Goal: Task Accomplishment & Management: Manage account settings

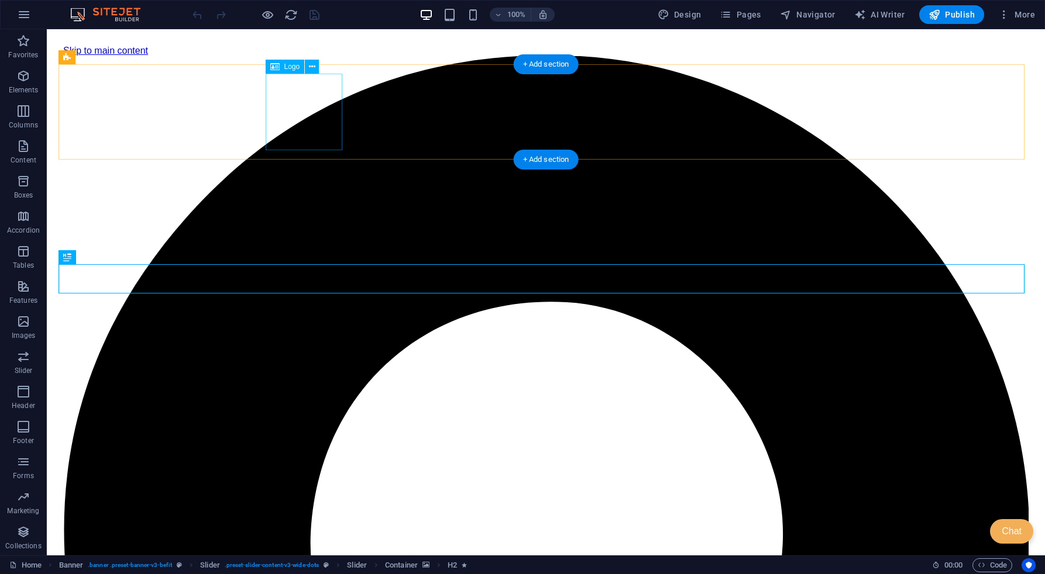
drag, startPoint x: 305, startPoint y: 119, endPoint x: 311, endPoint y: 119, distance: 6.4
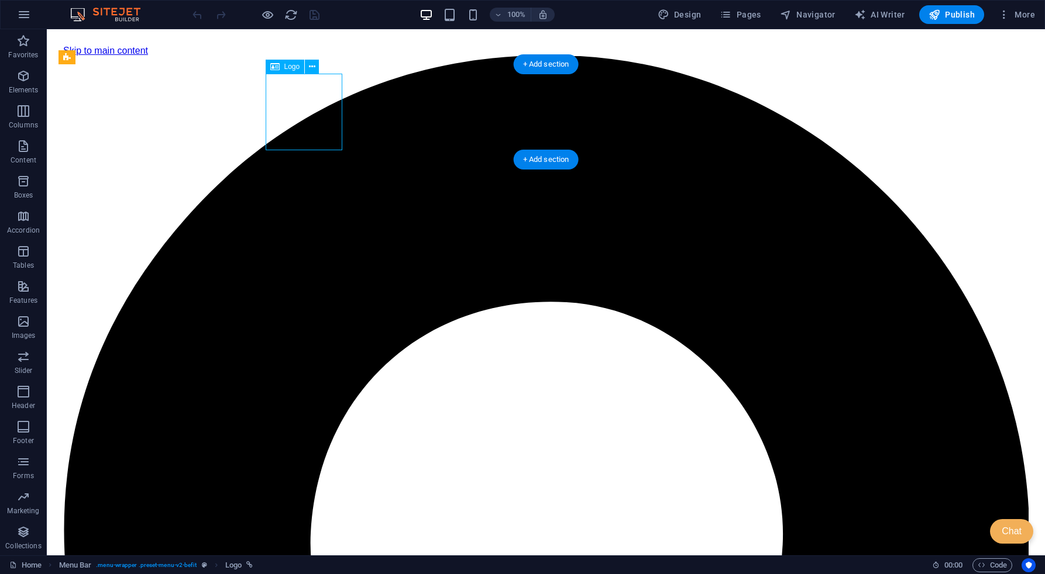
select select "px"
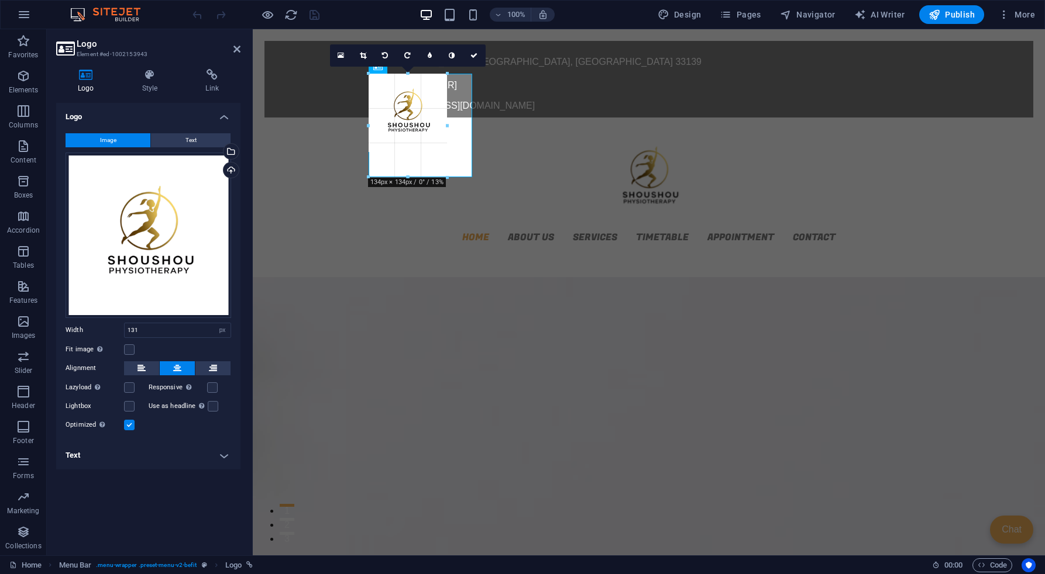
drag, startPoint x: 367, startPoint y: 111, endPoint x: 340, endPoint y: 107, distance: 27.2
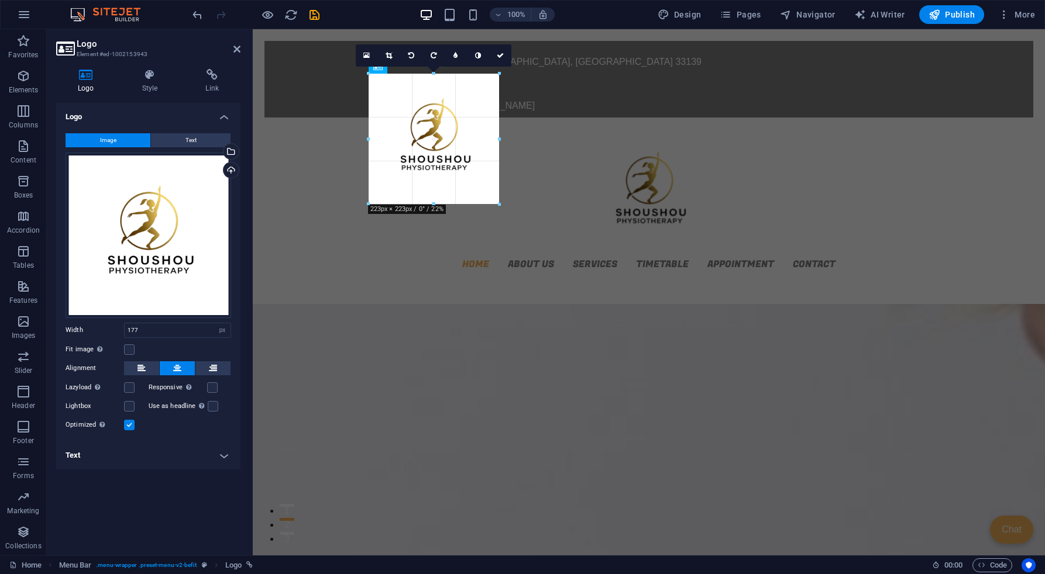
drag, startPoint x: 472, startPoint y: 178, endPoint x: 501, endPoint y: 197, distance: 33.9
type input "223"
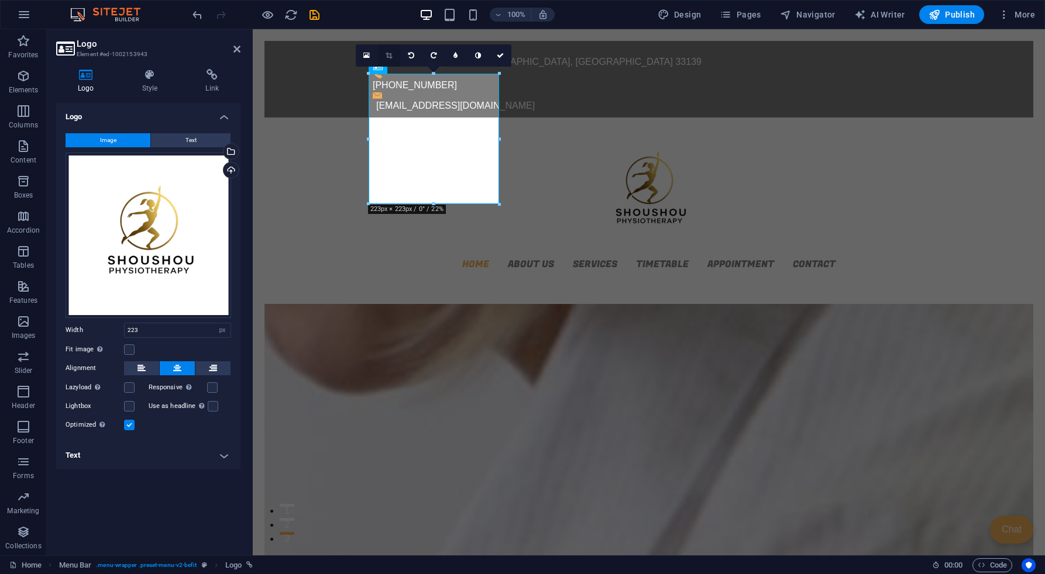
click at [387, 56] on icon at bounding box center [388, 55] width 6 height 7
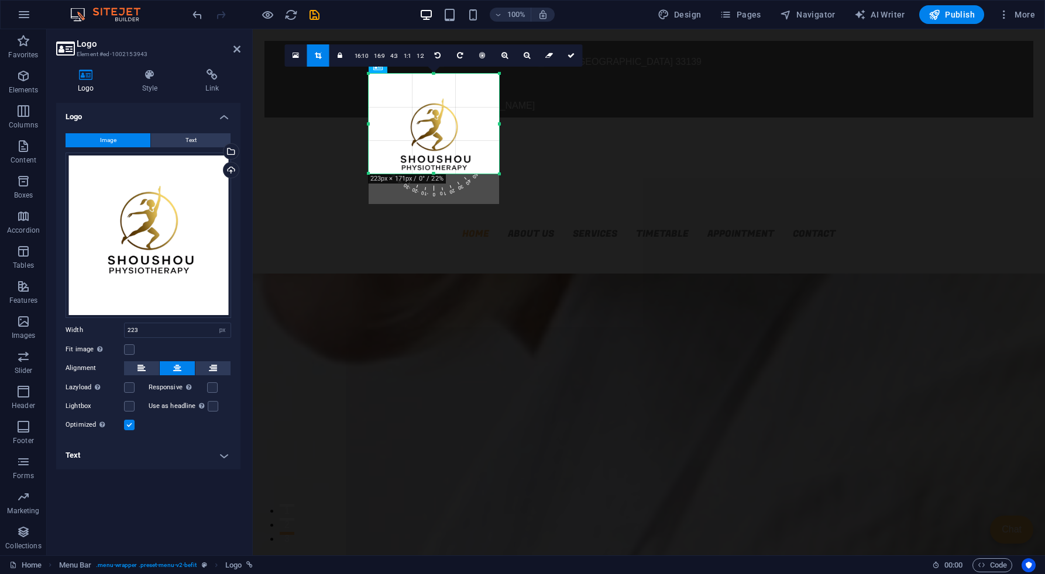
drag, startPoint x: 435, startPoint y: 205, endPoint x: 440, endPoint y: 175, distance: 30.9
click at [440, 175] on div at bounding box center [433, 174] width 130 height 4
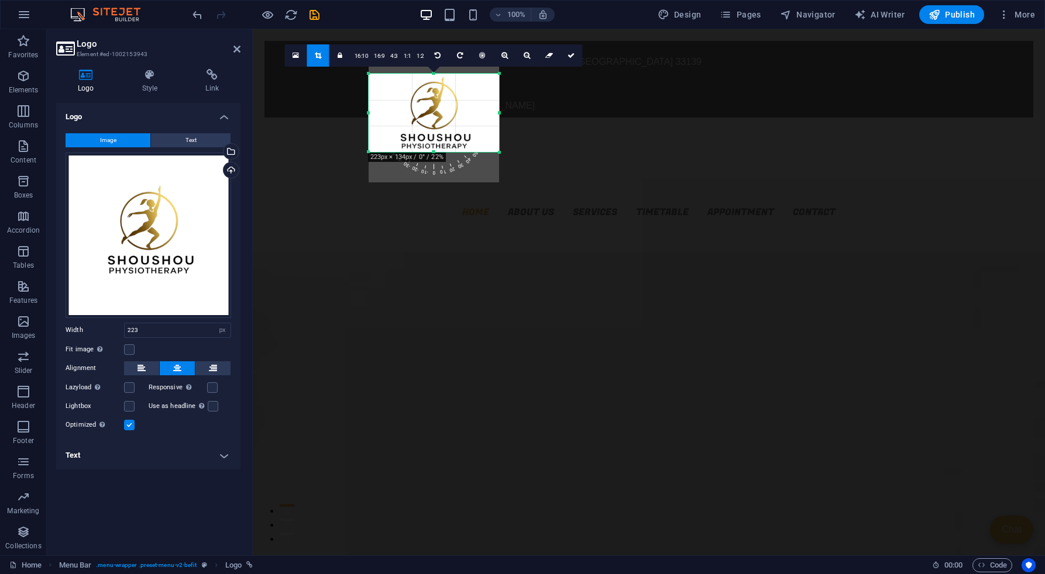
drag, startPoint x: 433, startPoint y: 73, endPoint x: 434, endPoint y: 95, distance: 21.7
click at [434, 95] on div "180 170 160 150 140 130 120 110 100 90 80 70 60 50 40 30 20 10 0 -10 -20 -30 -4…" at bounding box center [433, 113] width 130 height 78
click at [571, 55] on icon at bounding box center [570, 55] width 7 height 7
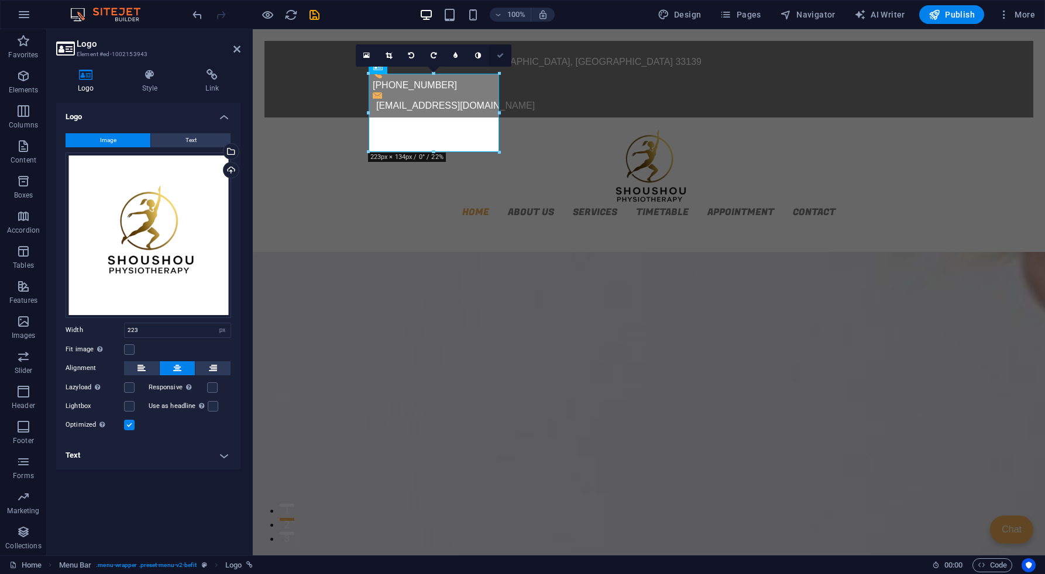
click at [498, 58] on icon at bounding box center [500, 55] width 7 height 7
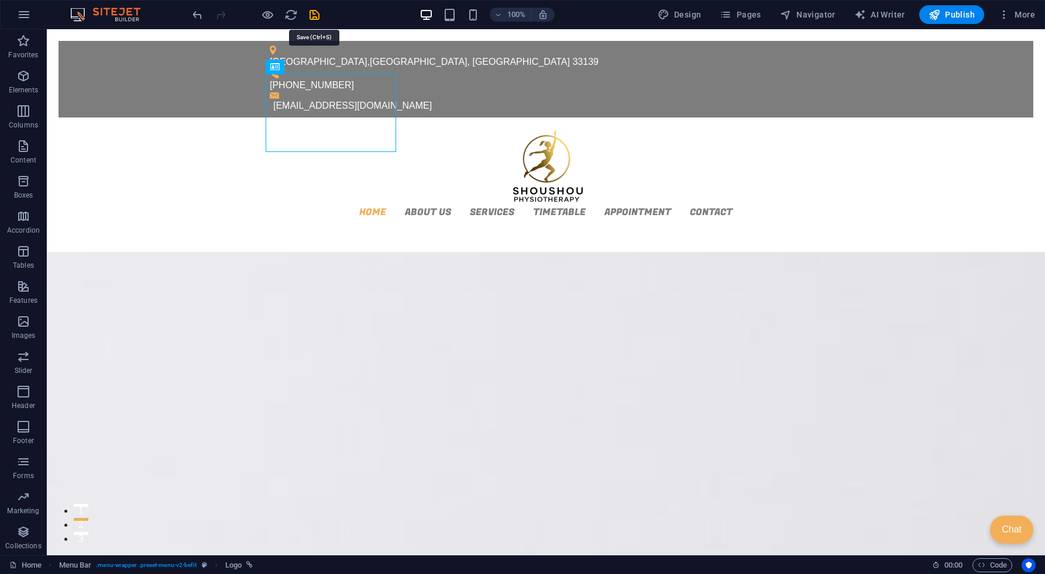
click at [315, 15] on icon "save" at bounding box center [314, 14] width 13 height 13
checkbox input "false"
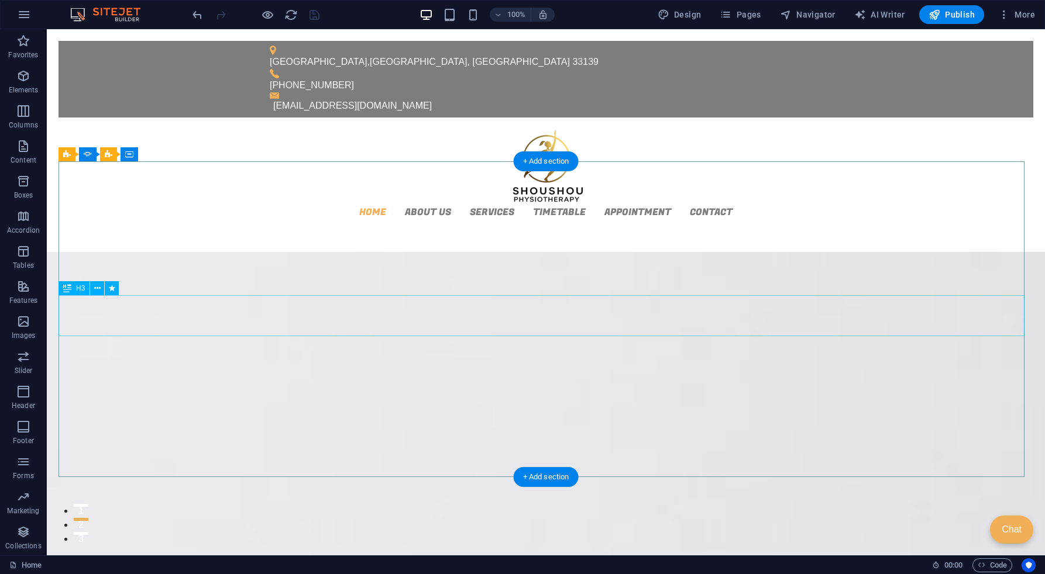
scroll to position [175, 0]
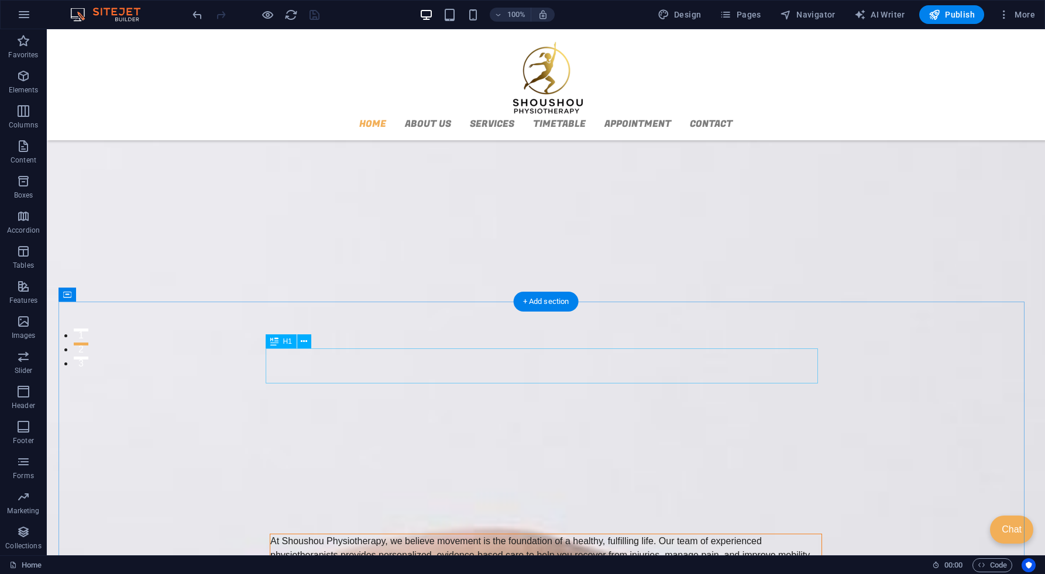
click at [449, 449] on div "[DOMAIN_NAME]" at bounding box center [546, 466] width 552 height 35
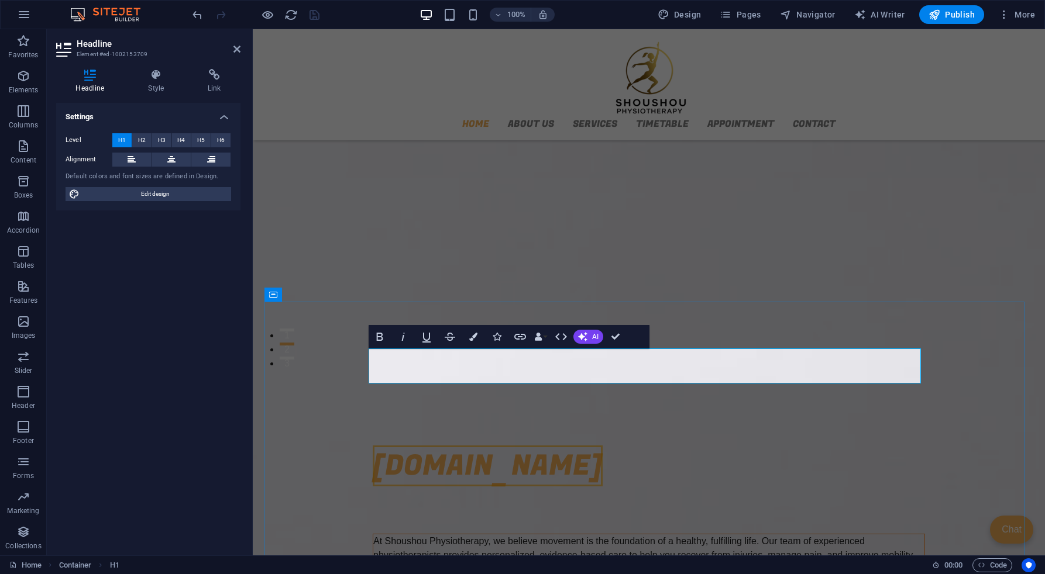
click at [493, 446] on span "[DOMAIN_NAME]" at bounding box center [488, 466] width 230 height 41
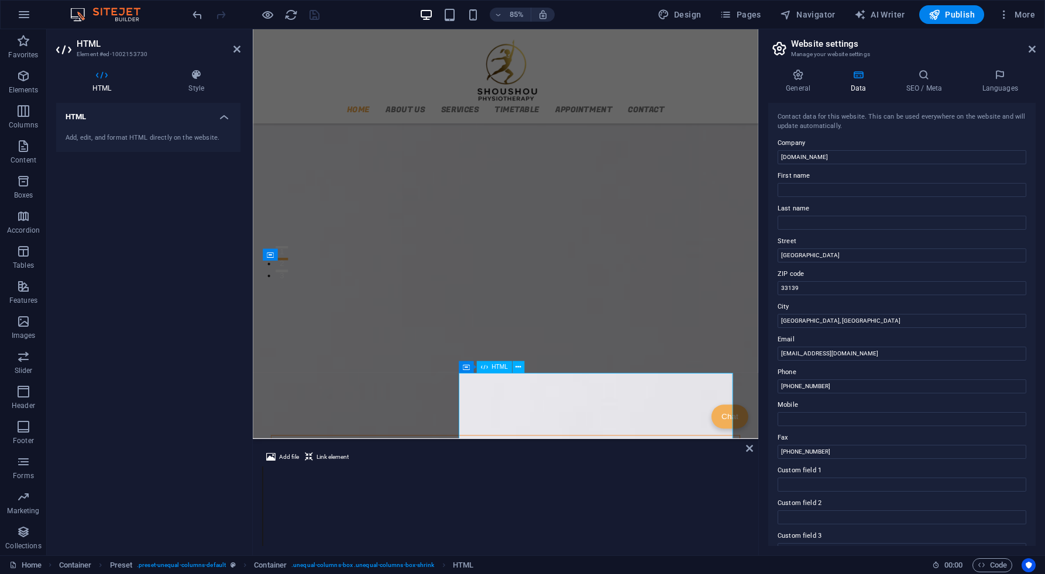
scroll to position [162, 0]
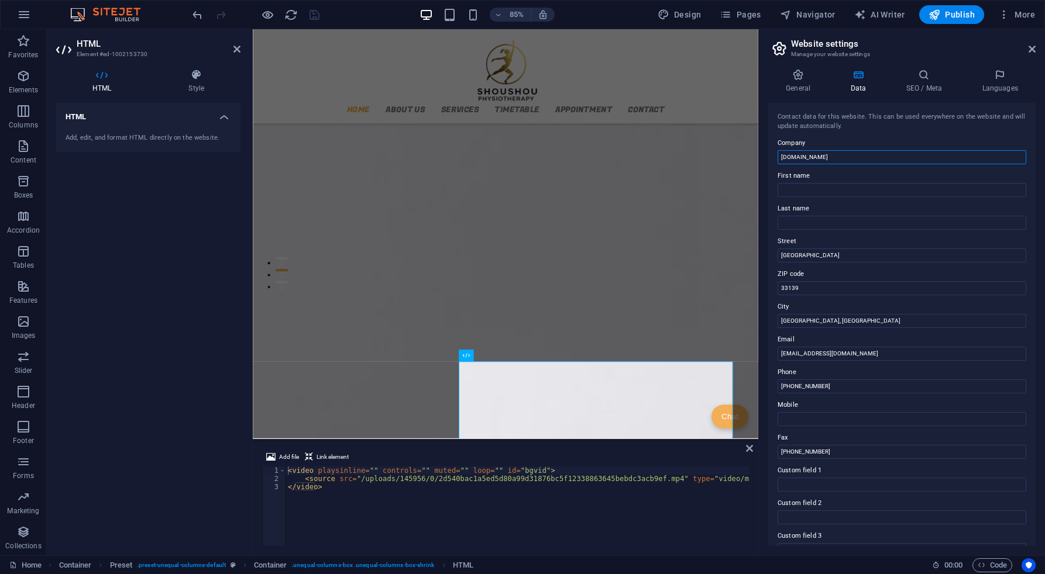
click at [833, 164] on input "[DOMAIN_NAME]" at bounding box center [901, 157] width 249 height 14
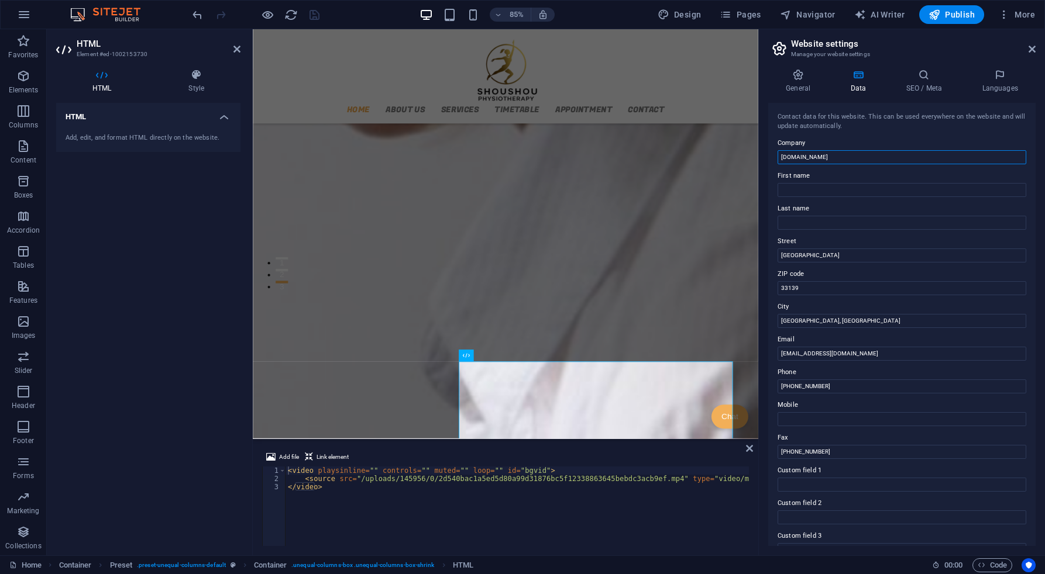
click at [806, 158] on input "[DOMAIN_NAME]" at bounding box center [901, 157] width 249 height 14
drag, startPoint x: 807, startPoint y: 157, endPoint x: 859, endPoint y: 162, distance: 51.7
click at [859, 162] on input "[DOMAIN_NAME]" at bounding box center [901, 157] width 249 height 14
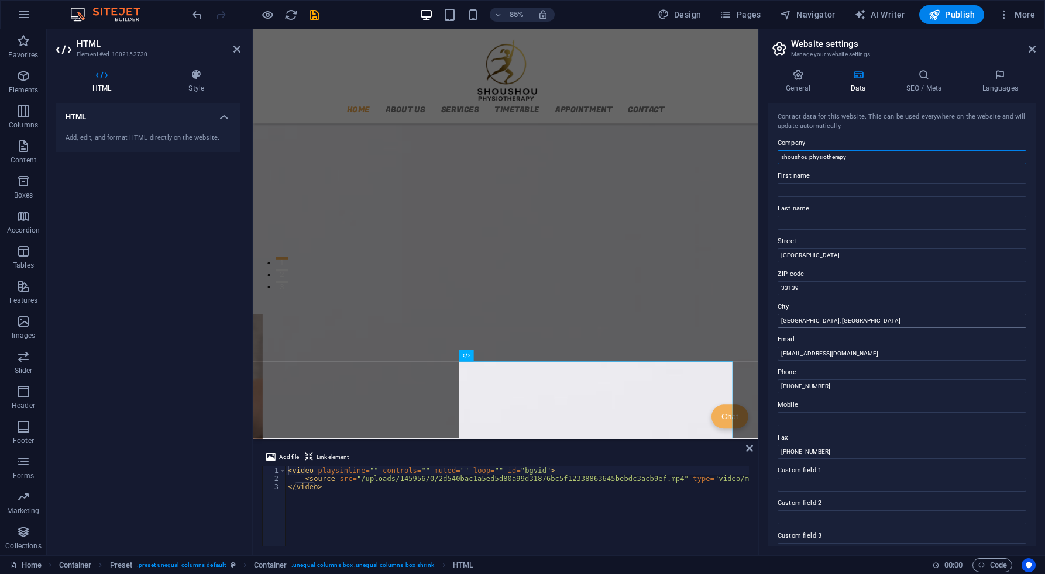
type input "shoushou physiotherapy"
drag, startPoint x: 800, startPoint y: 323, endPoint x: 831, endPoint y: 325, distance: 31.6
click at [831, 325] on input "[GEOGRAPHIC_DATA], [GEOGRAPHIC_DATA]" at bounding box center [901, 321] width 249 height 14
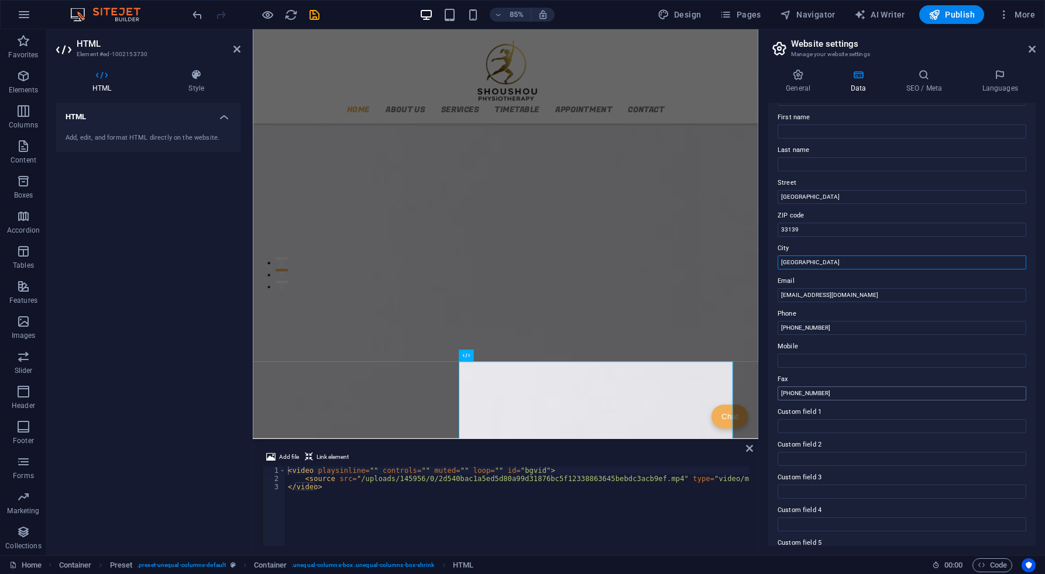
scroll to position [117, 0]
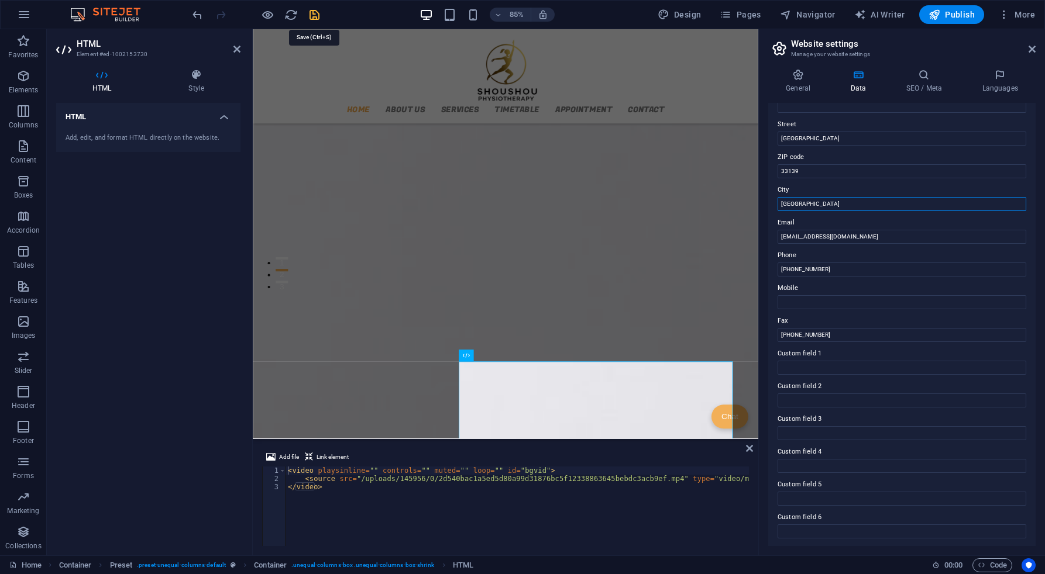
type input "[GEOGRAPHIC_DATA]"
drag, startPoint x: 312, startPoint y: 15, endPoint x: 319, endPoint y: 18, distance: 7.1
click at [312, 15] on icon "save" at bounding box center [314, 14] width 13 height 13
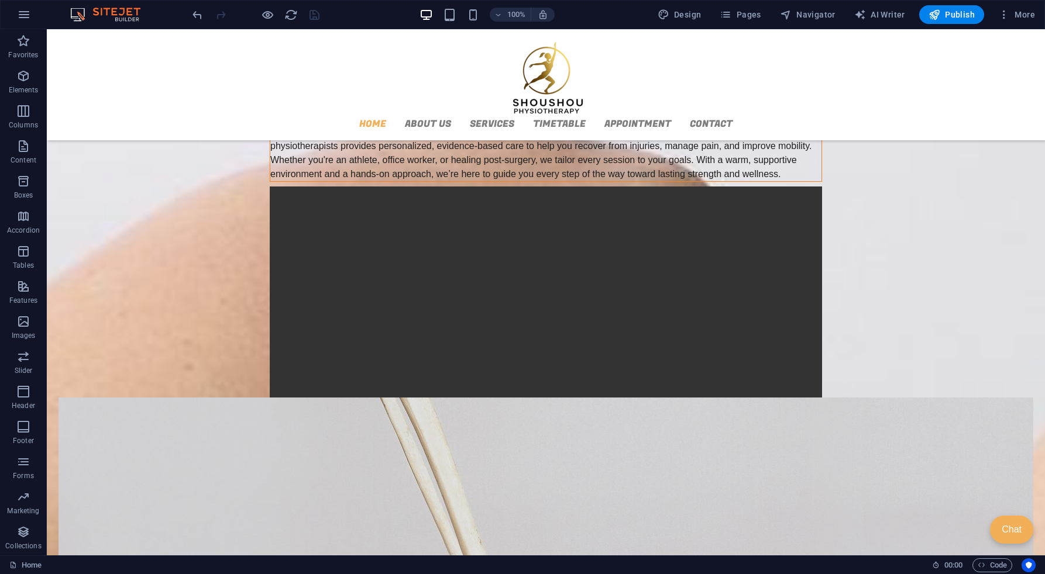
scroll to position [409, 0]
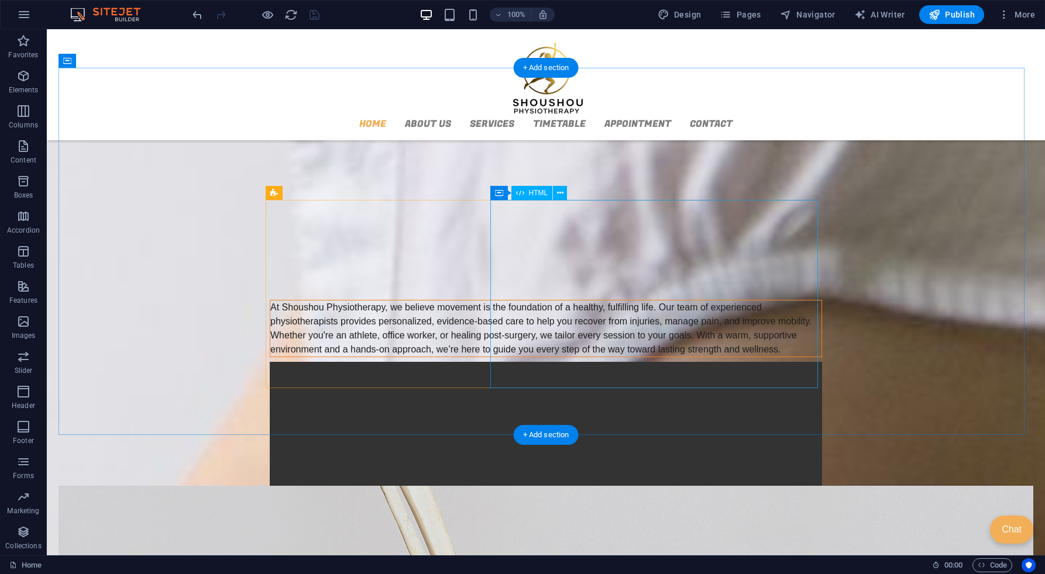
click at [683, 362] on div at bounding box center [546, 502] width 552 height 280
click at [504, 362] on div at bounding box center [546, 502] width 552 height 280
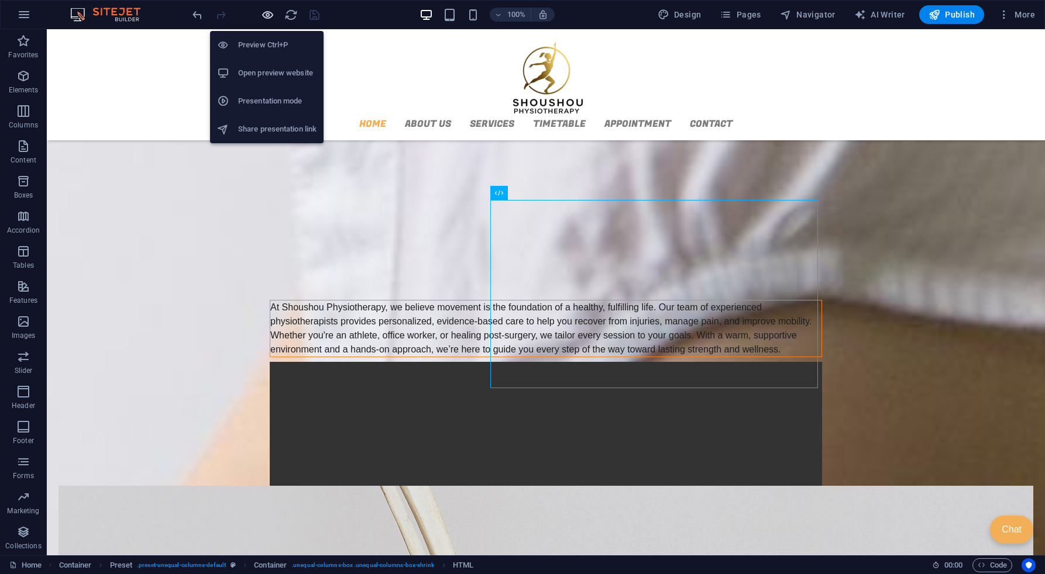
click at [266, 15] on icon "button" at bounding box center [267, 14] width 13 height 13
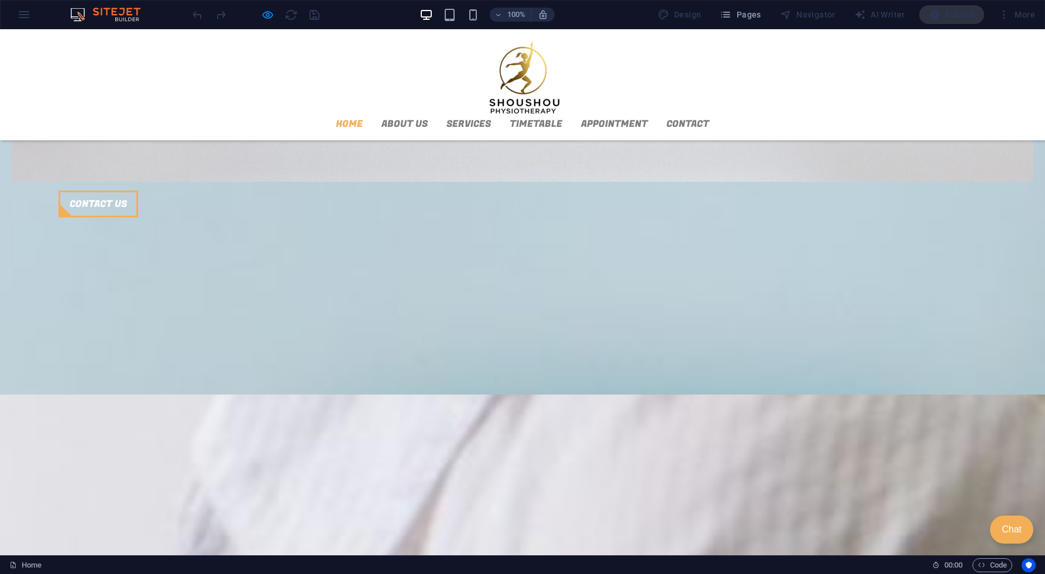
scroll to position [1576, 0]
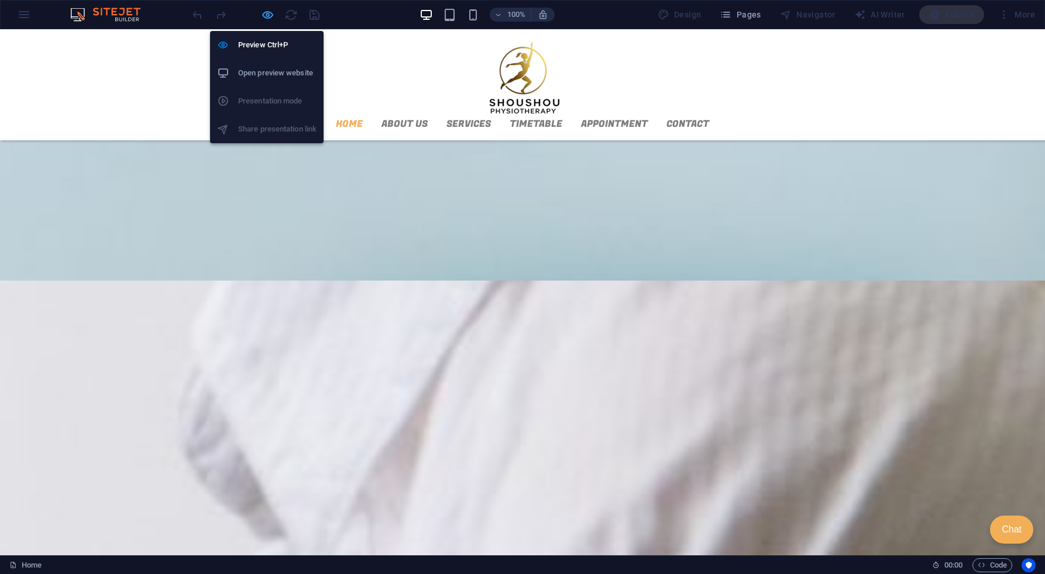
click at [272, 15] on icon "button" at bounding box center [267, 14] width 13 height 13
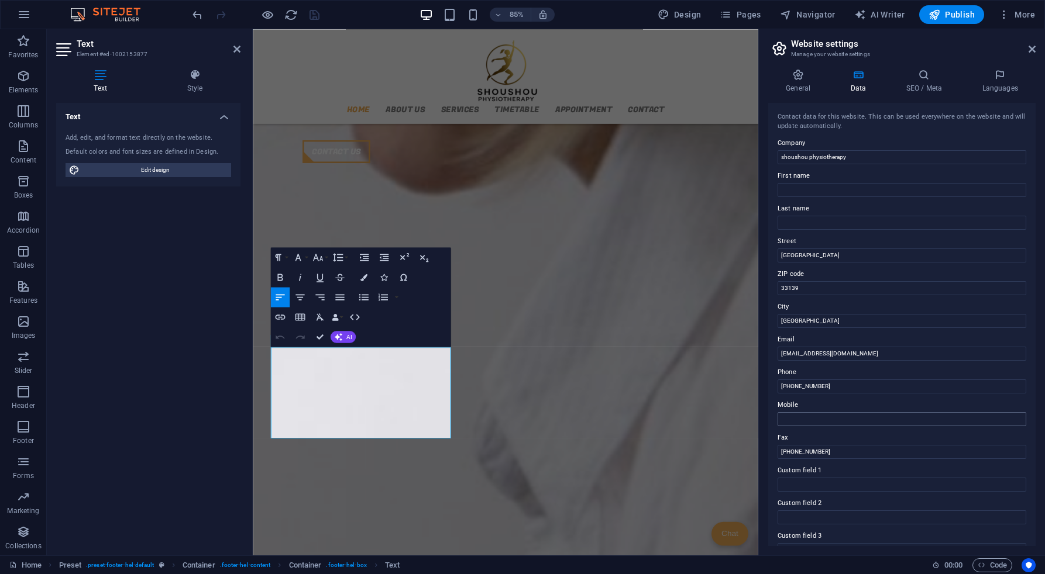
scroll to position [58, 0]
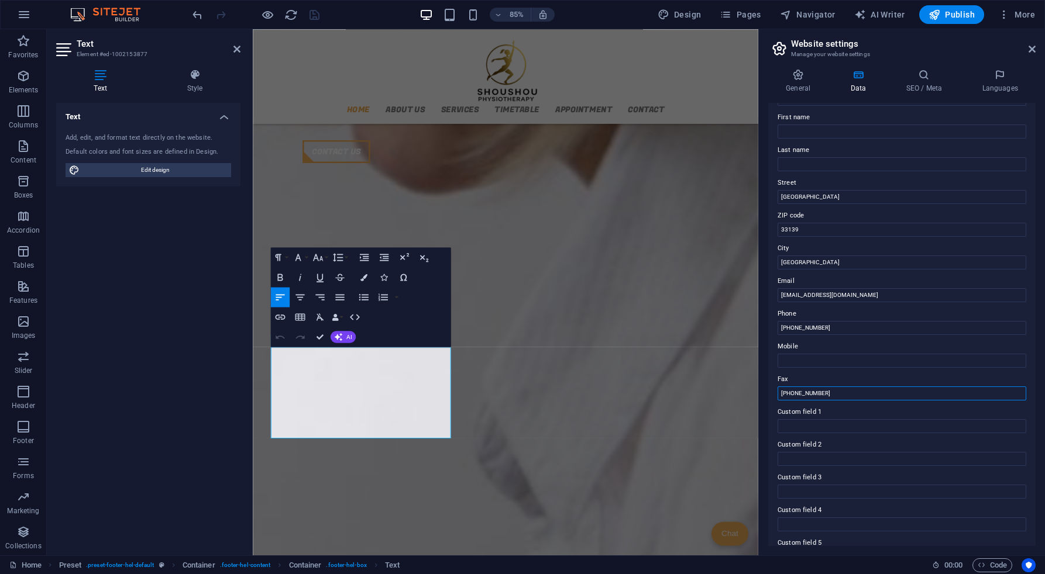
click at [848, 398] on input "[PHONE_NUMBER]" at bounding box center [901, 394] width 249 height 14
click at [848, 397] on input "[PHONE_NUMBER]" at bounding box center [901, 394] width 249 height 14
drag, startPoint x: 320, startPoint y: 335, endPoint x: 280, endPoint y: 392, distance: 70.6
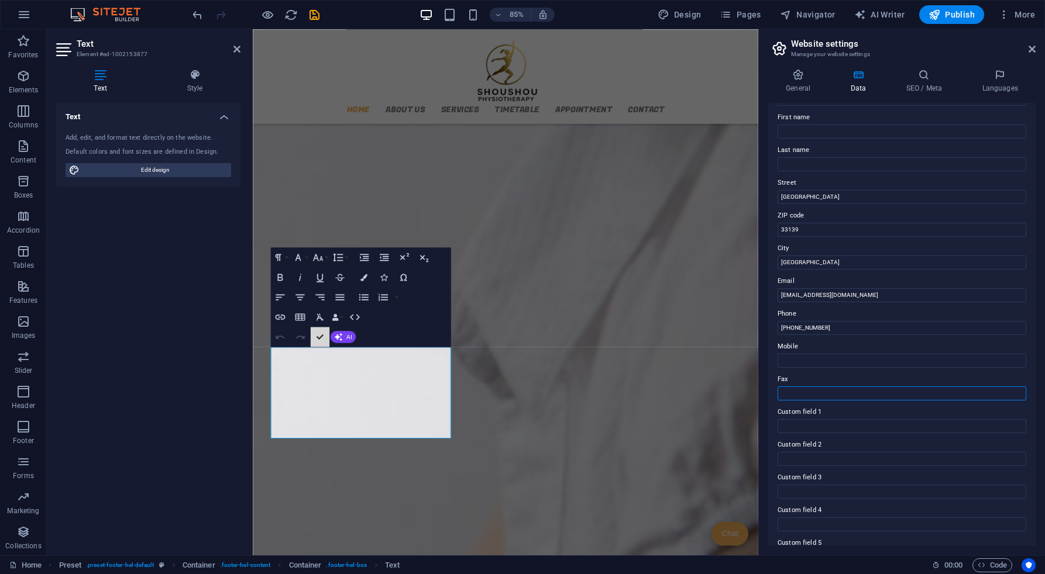
scroll to position [1603, 0]
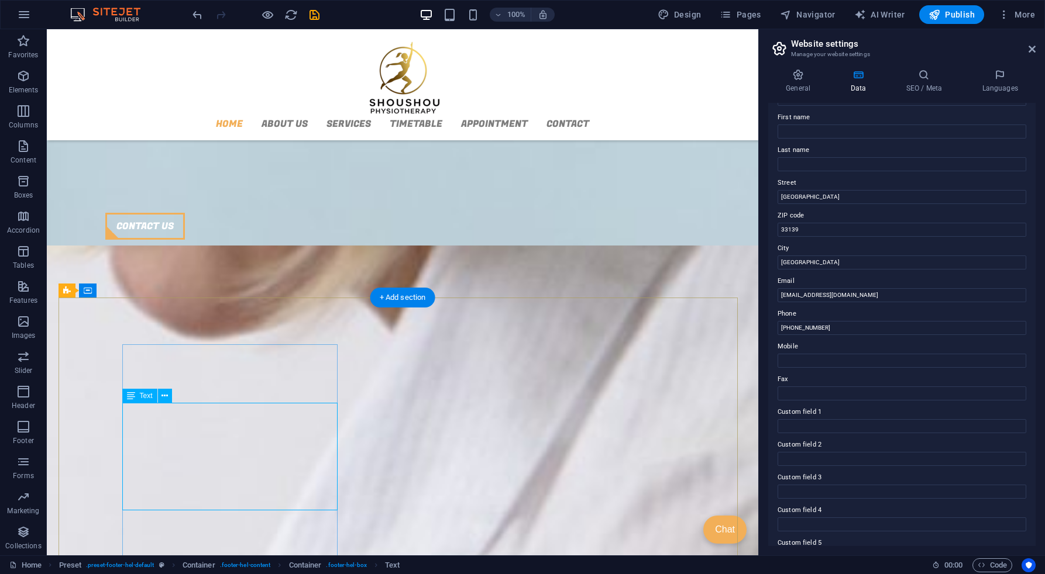
scroll to position [1725, 0]
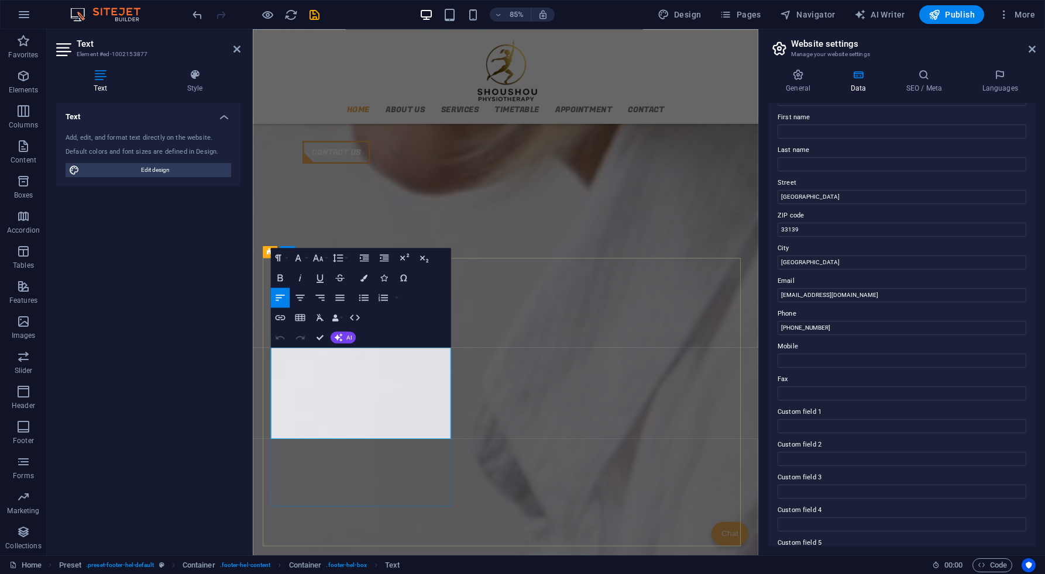
click at [235, 47] on icon at bounding box center [236, 48] width 7 height 9
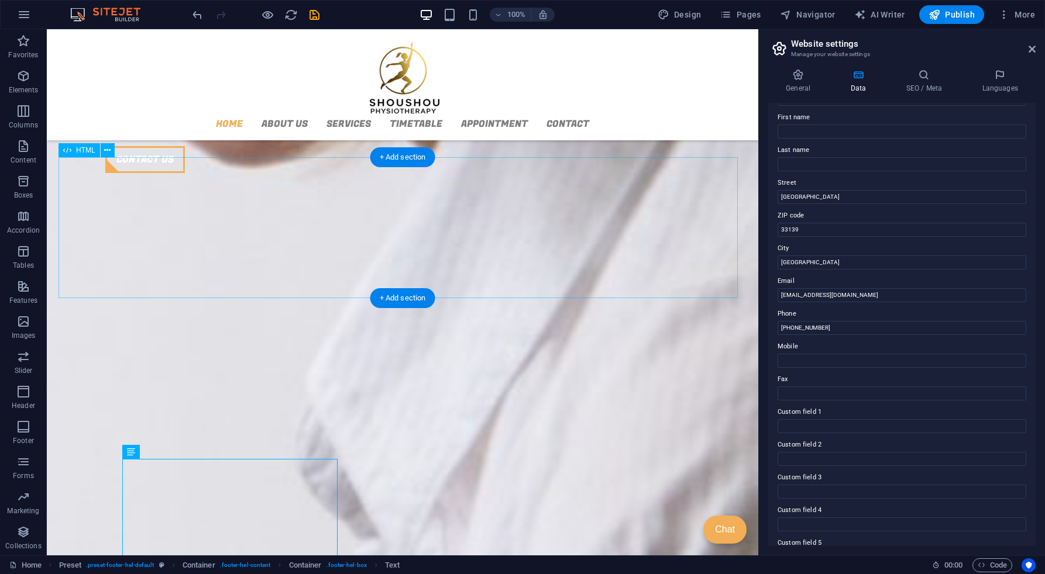
scroll to position [1603, 0]
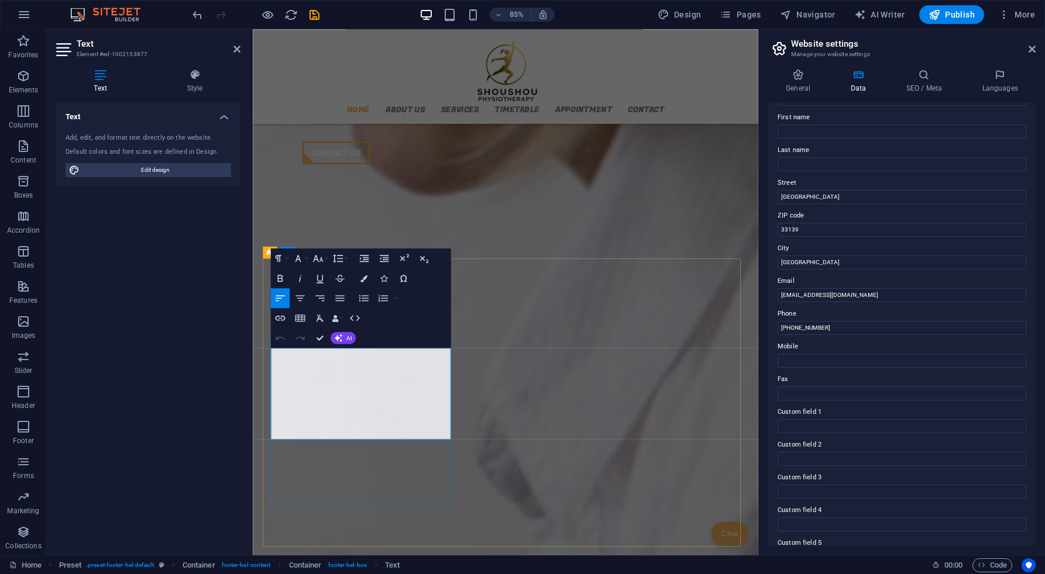
drag, startPoint x: 293, startPoint y: 466, endPoint x: 299, endPoint y: 467, distance: 5.9
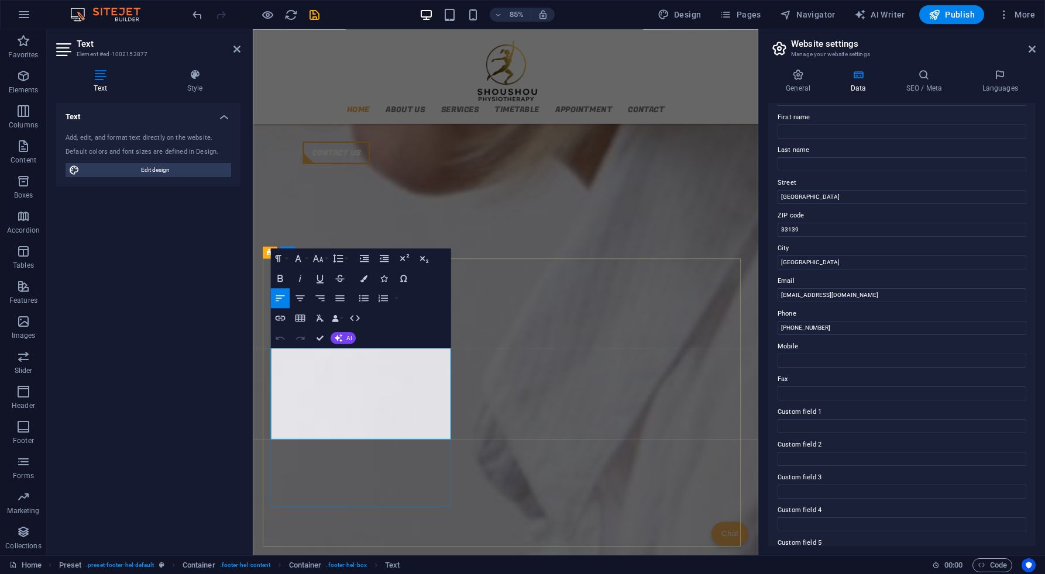
click at [282, 339] on icon "button" at bounding box center [280, 338] width 12 height 12
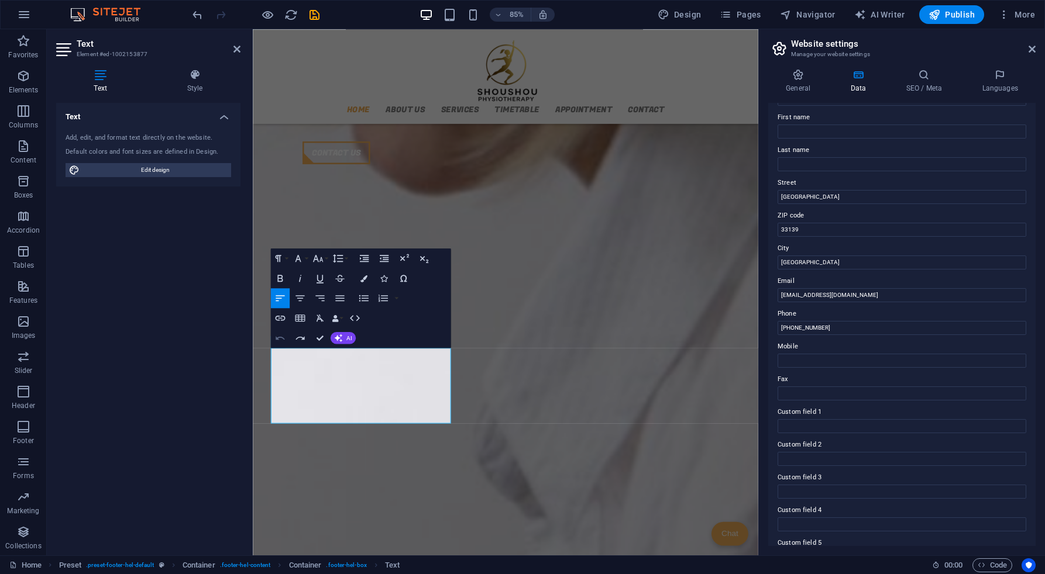
click at [282, 339] on icon "button" at bounding box center [280, 338] width 12 height 12
drag, startPoint x: 321, startPoint y: 466, endPoint x: 350, endPoint y: 411, distance: 63.1
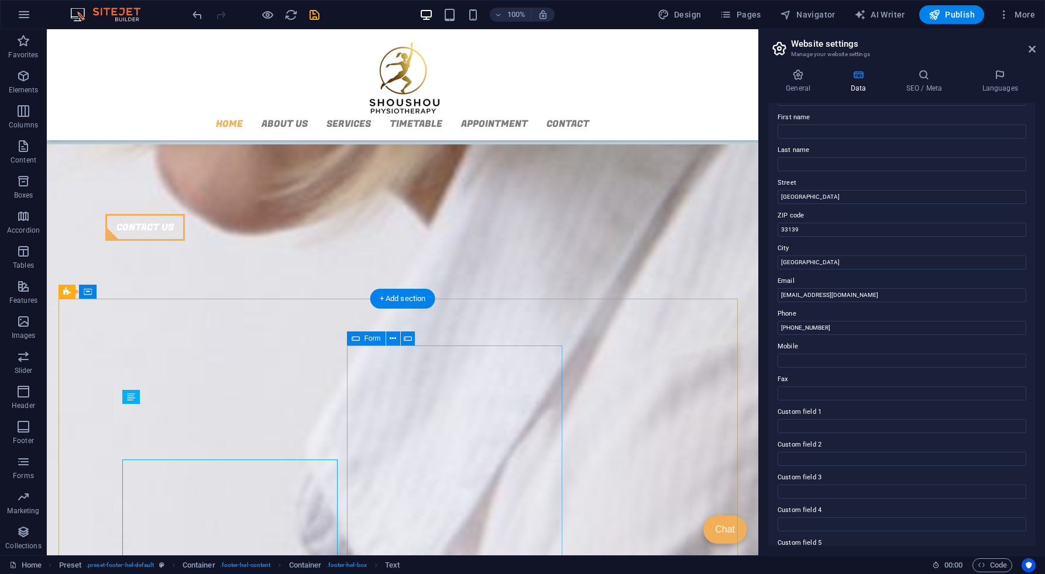
scroll to position [1602, 0]
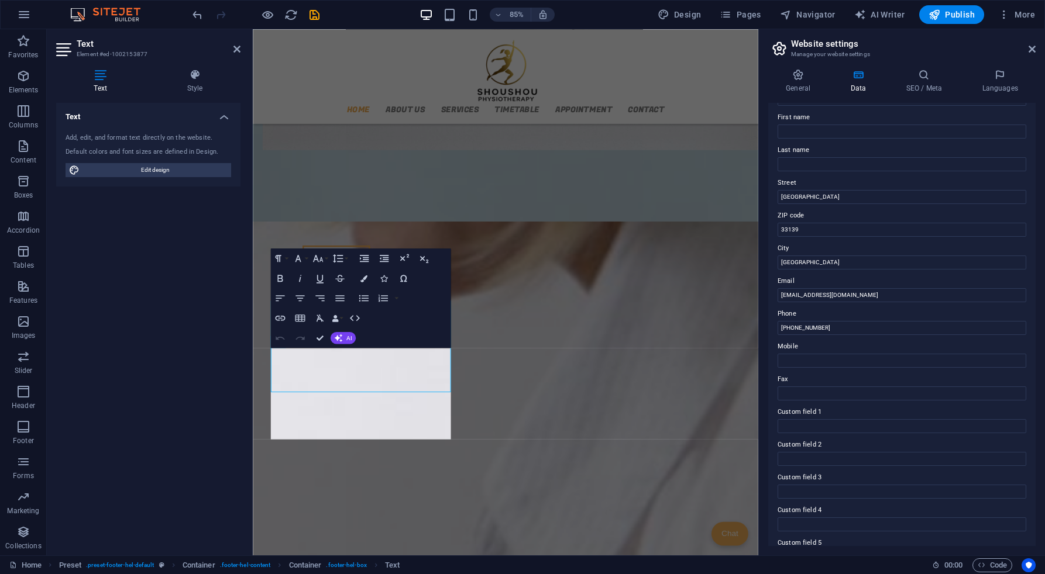
scroll to position [1725, 0]
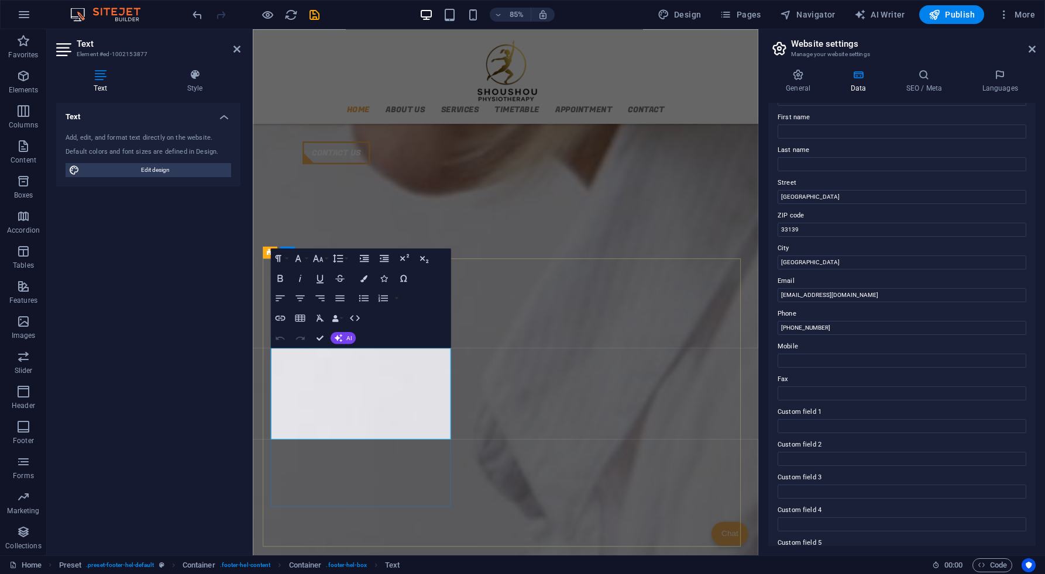
drag, startPoint x: 364, startPoint y: 452, endPoint x: 281, endPoint y: 475, distance: 86.3
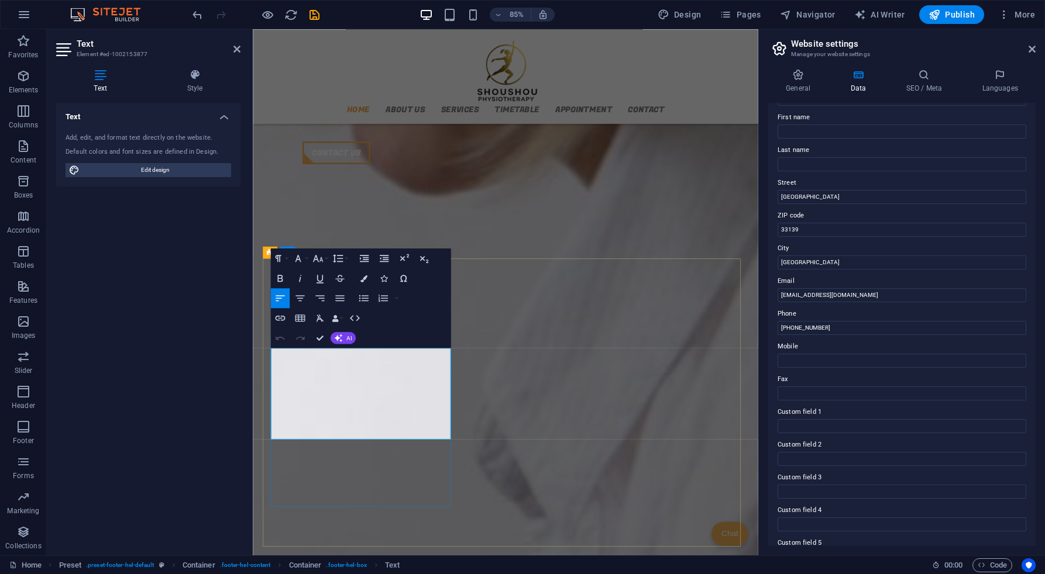
click at [281, 336] on icon "button" at bounding box center [280, 338] width 12 height 12
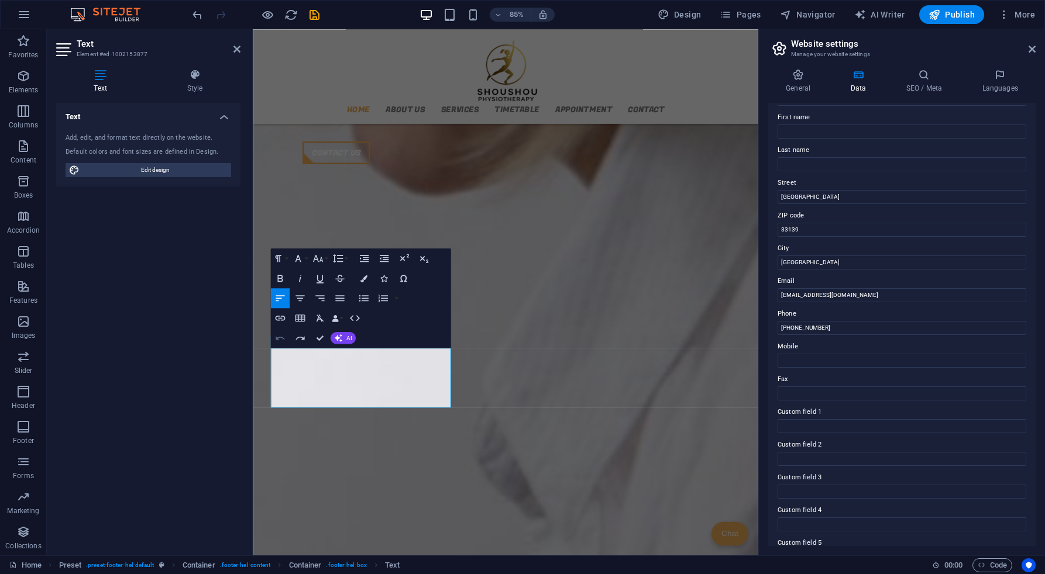
click at [283, 337] on icon "button" at bounding box center [280, 338] width 12 height 12
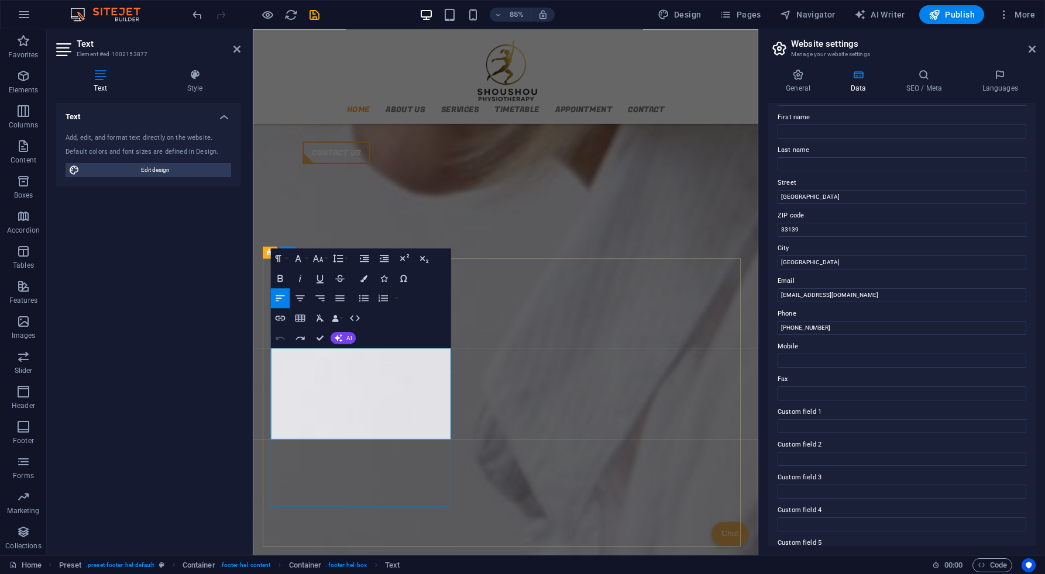
drag, startPoint x: 300, startPoint y: 467, endPoint x: 267, endPoint y: 464, distance: 32.8
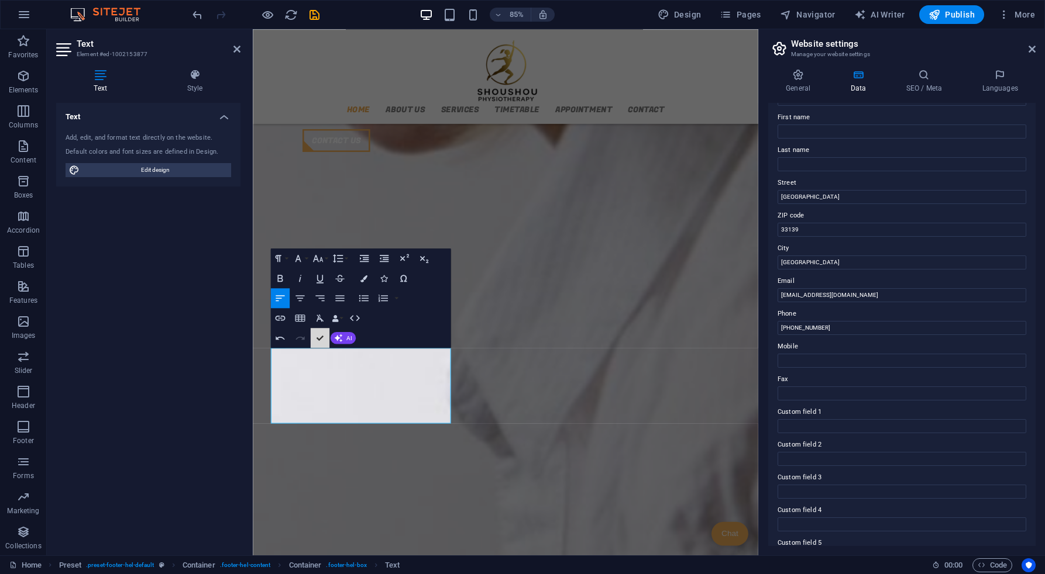
scroll to position [1602, 0]
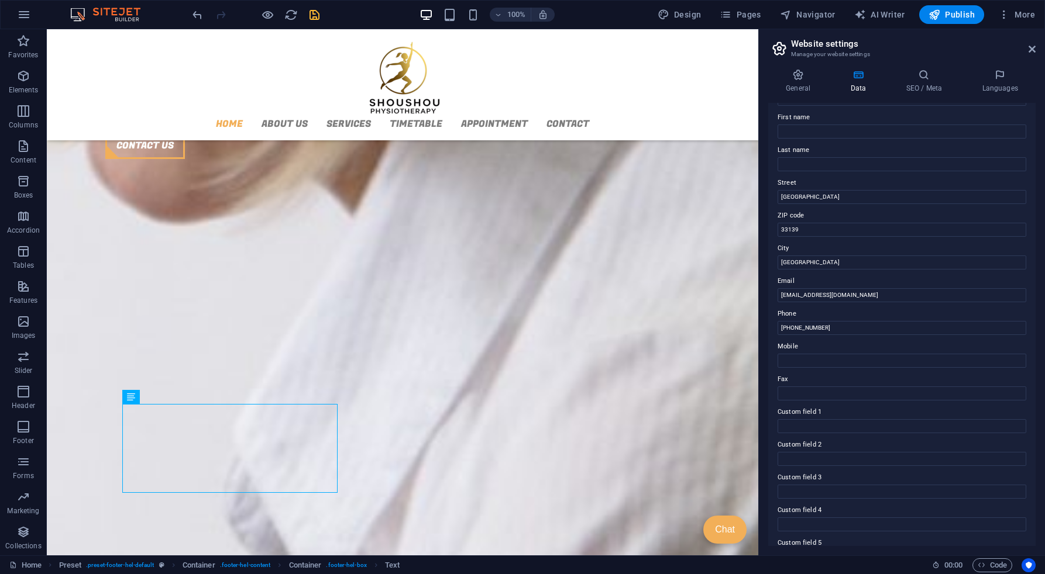
click at [318, 18] on icon "save" at bounding box center [314, 14] width 13 height 13
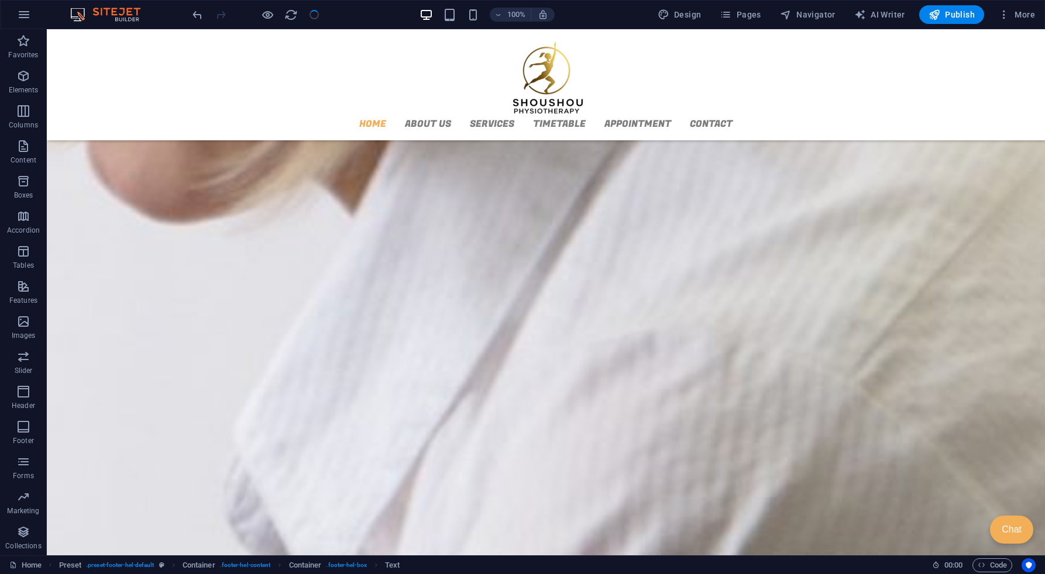
checkbox input "false"
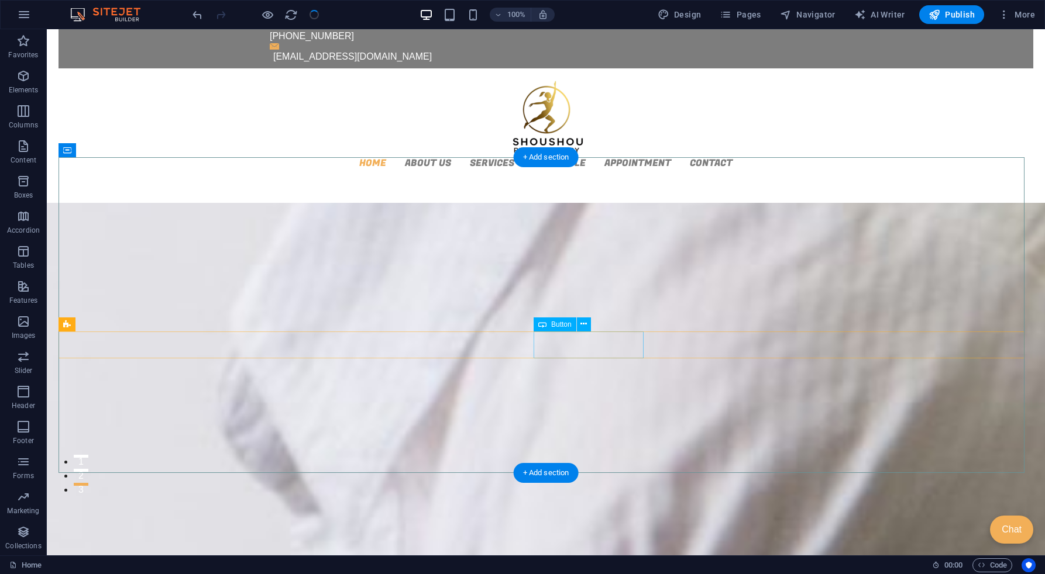
scroll to position [0, 0]
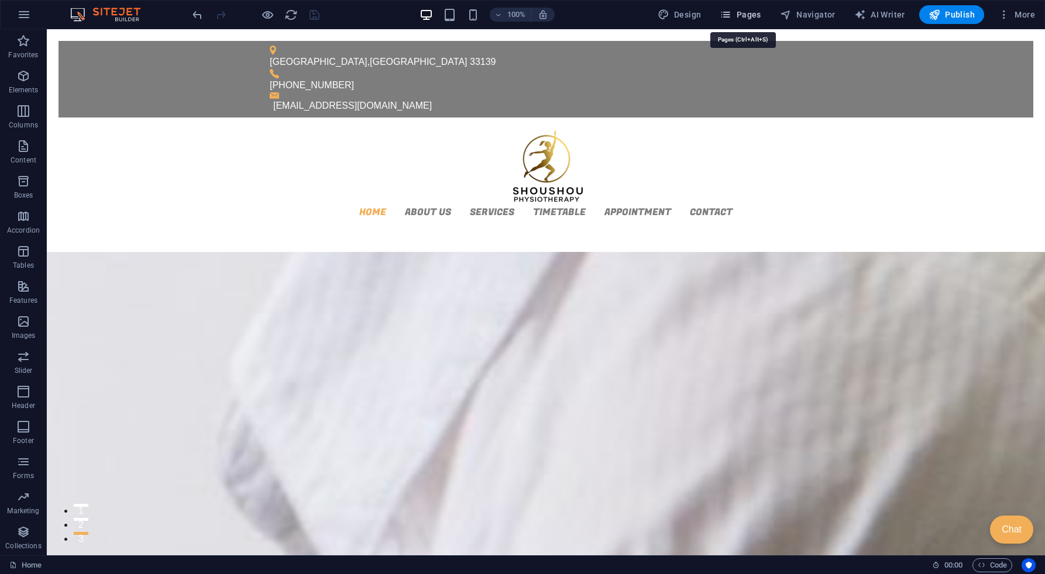
click at [733, 8] on button "Pages" at bounding box center [740, 14] width 50 height 19
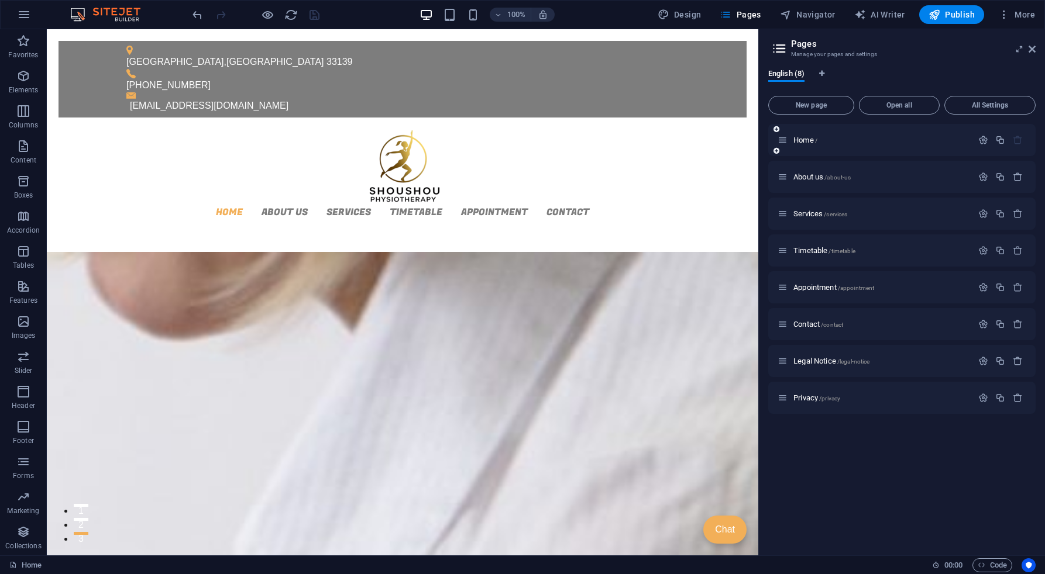
drag, startPoint x: 978, startPoint y: 140, endPoint x: 973, endPoint y: 153, distance: 13.9
click at [978, 141] on icon "button" at bounding box center [983, 140] width 10 height 10
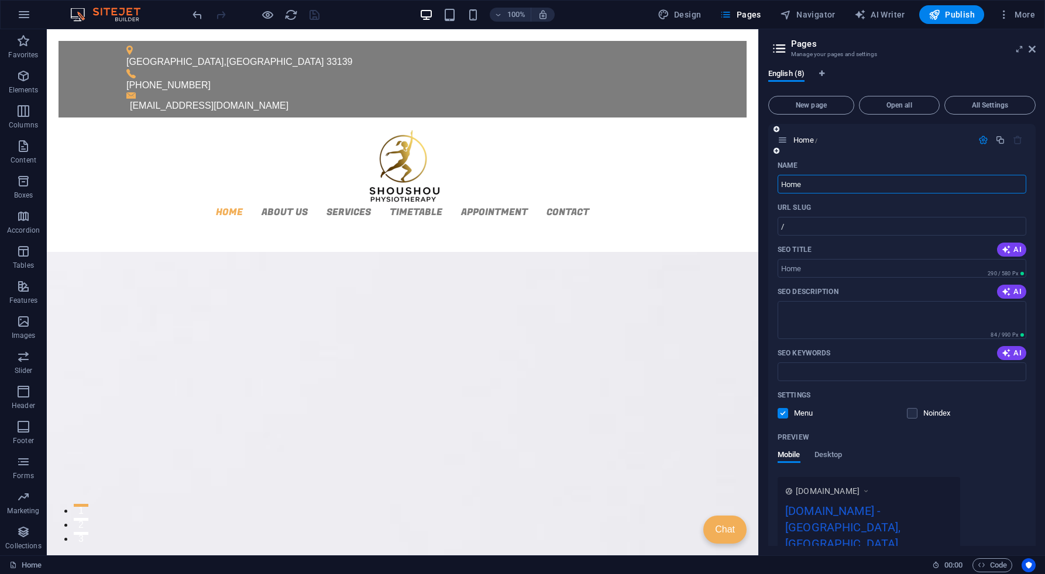
click at [1007, 248] on icon "button" at bounding box center [1005, 249] width 9 height 9
click at [1008, 291] on icon "button" at bounding box center [1005, 291] width 9 height 9
click at [1008, 350] on icon "button" at bounding box center [1005, 353] width 9 height 9
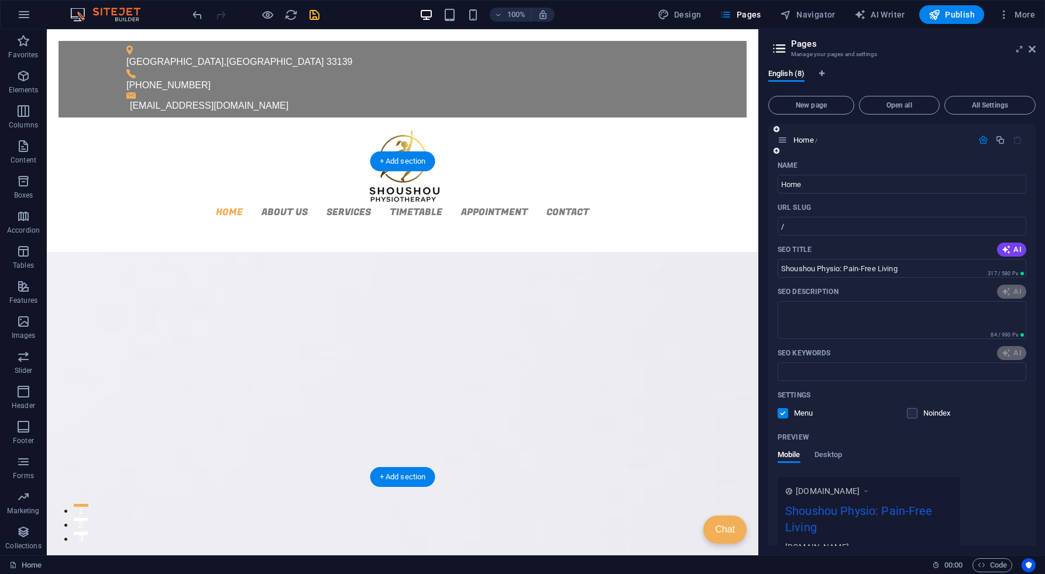
type input "Shoushou Physio: Pain-Free Living"
type textarea "Experience personalized physiotherapy at [GEOGRAPHIC_DATA] in [GEOGRAPHIC_DATA]…"
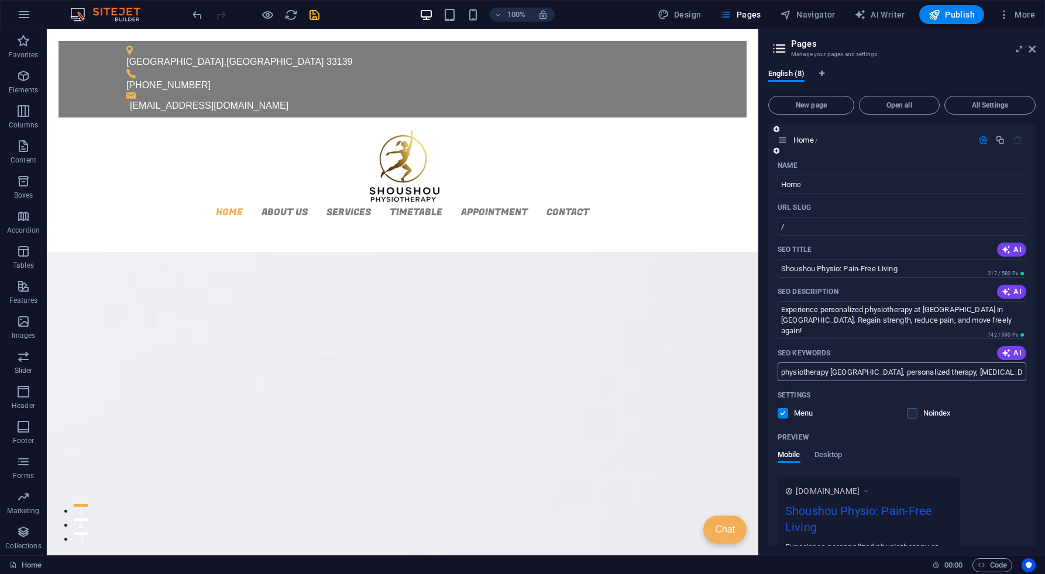
type input "Shoushou Physio: Pain-Free Living"
type textarea "Experience personalized physiotherapy at [GEOGRAPHIC_DATA] in [GEOGRAPHIC_DATA]…"
type input "physiotherapy [GEOGRAPHIC_DATA], personalized therapy, [MEDICAL_DATA], pain man…"
drag, startPoint x: 309, startPoint y: 16, endPoint x: 326, endPoint y: 18, distance: 16.5
click at [310, 16] on icon "save" at bounding box center [314, 14] width 13 height 13
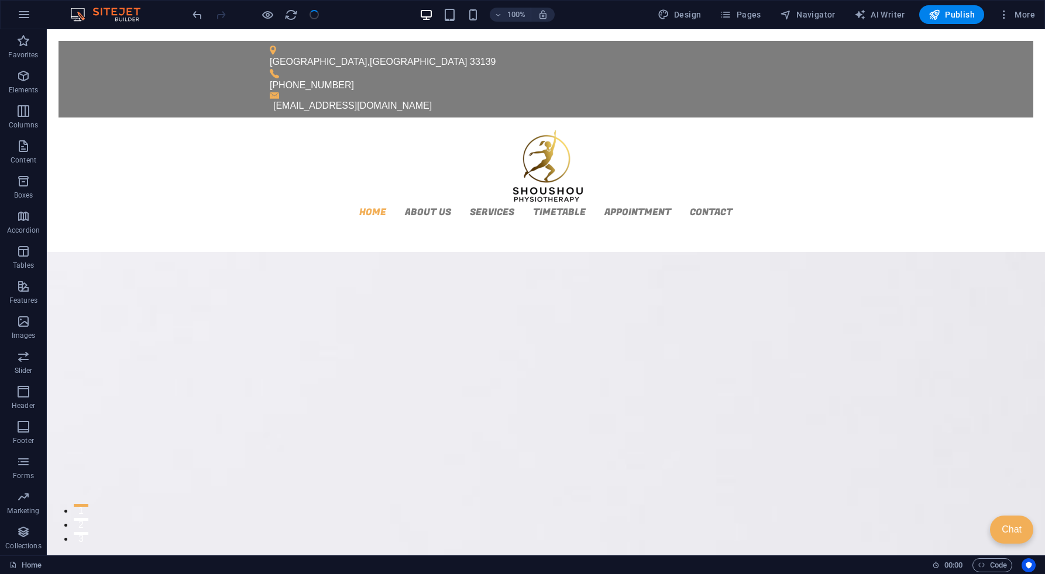
checkbox input "false"
click at [731, 9] on icon "button" at bounding box center [725, 15] width 12 height 12
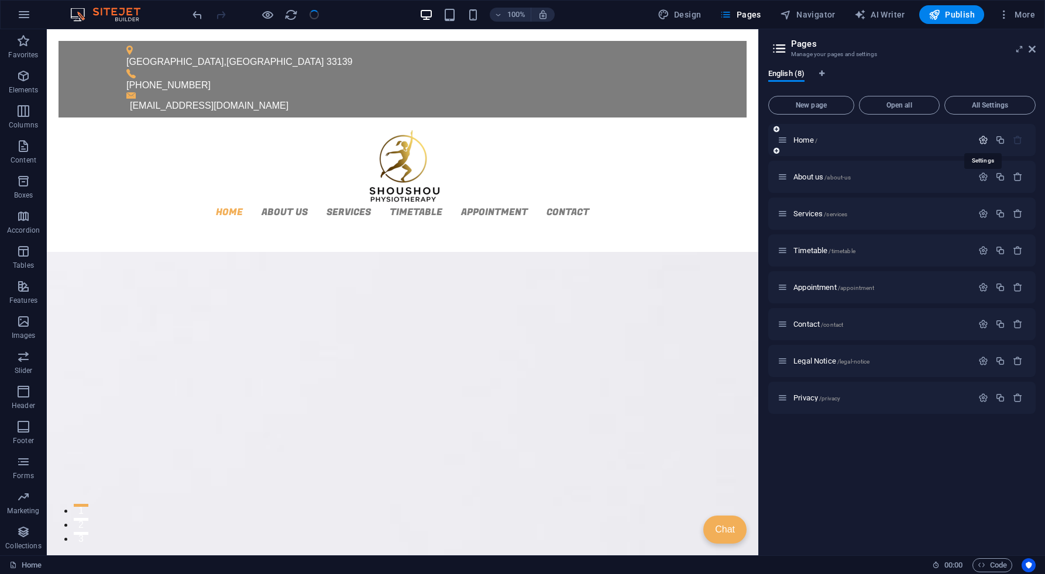
click at [981, 140] on icon "button" at bounding box center [983, 140] width 10 height 10
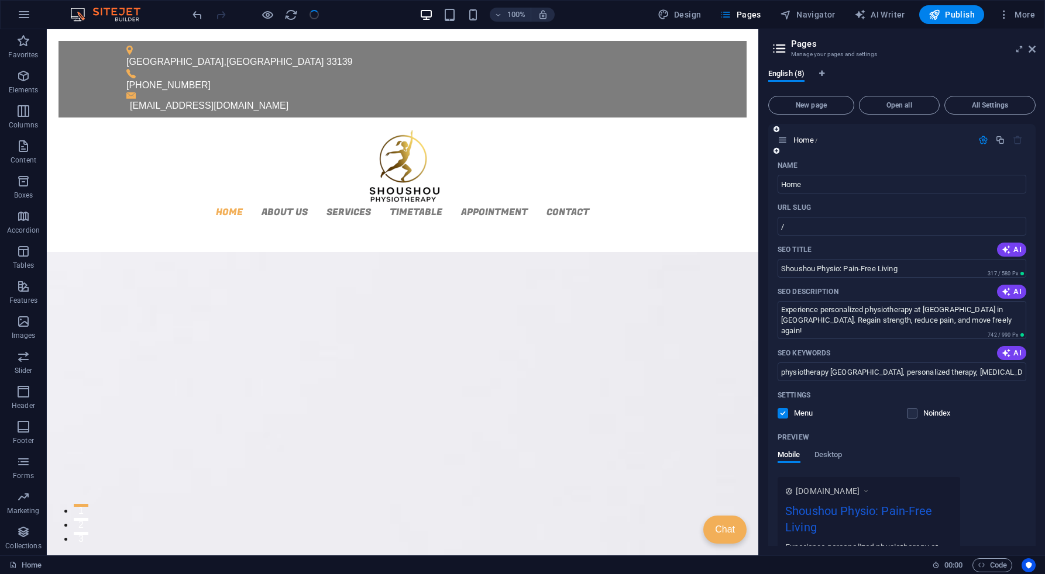
drag, startPoint x: 979, startPoint y: 142, endPoint x: 970, endPoint y: 155, distance: 16.1
click at [978, 142] on icon "button" at bounding box center [983, 140] width 10 height 10
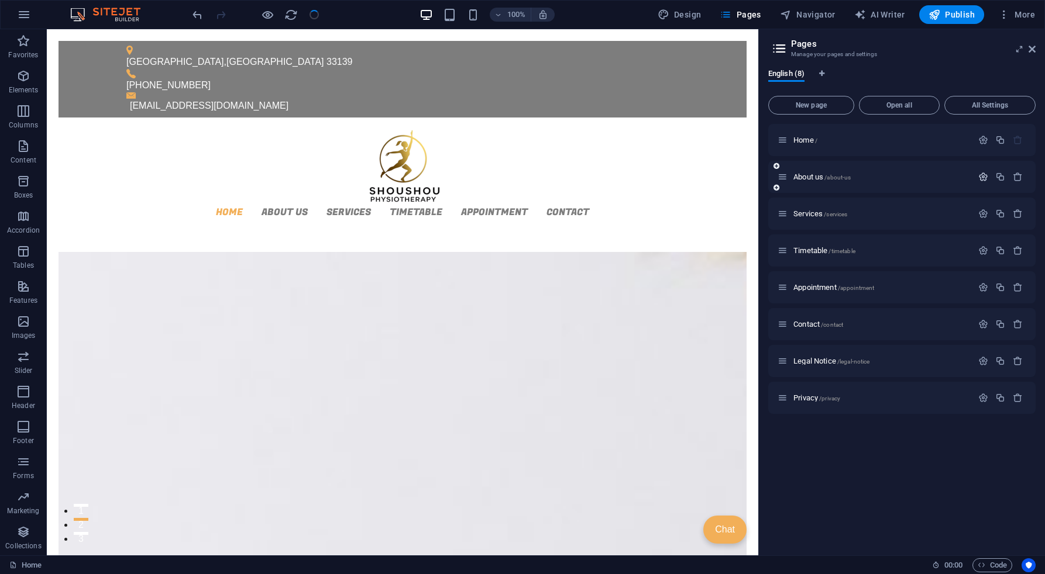
click at [983, 177] on icon "button" at bounding box center [983, 177] width 10 height 10
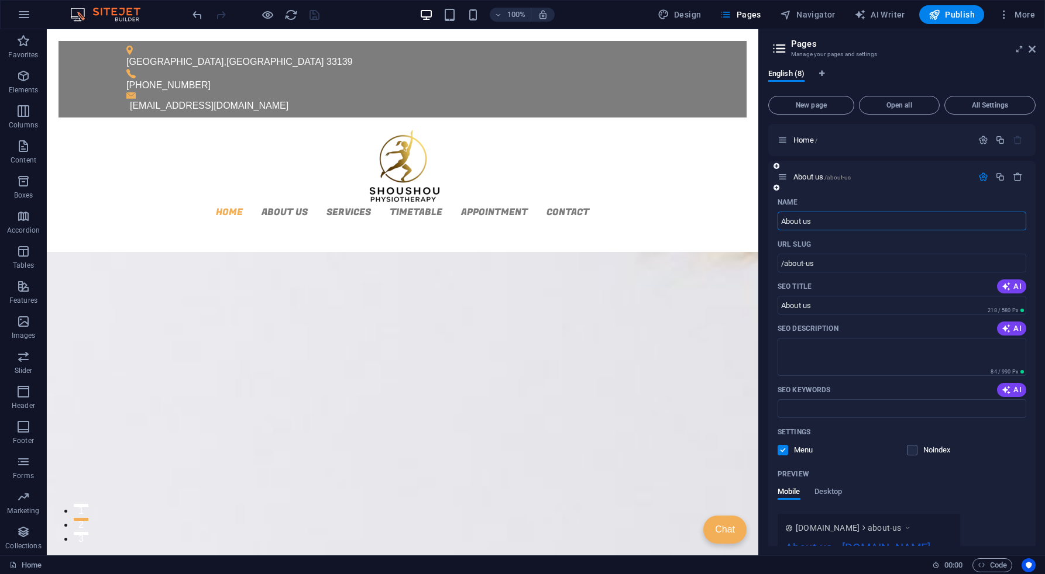
click at [1011, 286] on span "AI" at bounding box center [1011, 286] width 20 height 9
click at [1021, 334] on button "AI" at bounding box center [1011, 329] width 29 height 14
click at [1014, 388] on span "AI" at bounding box center [1011, 389] width 20 height 9
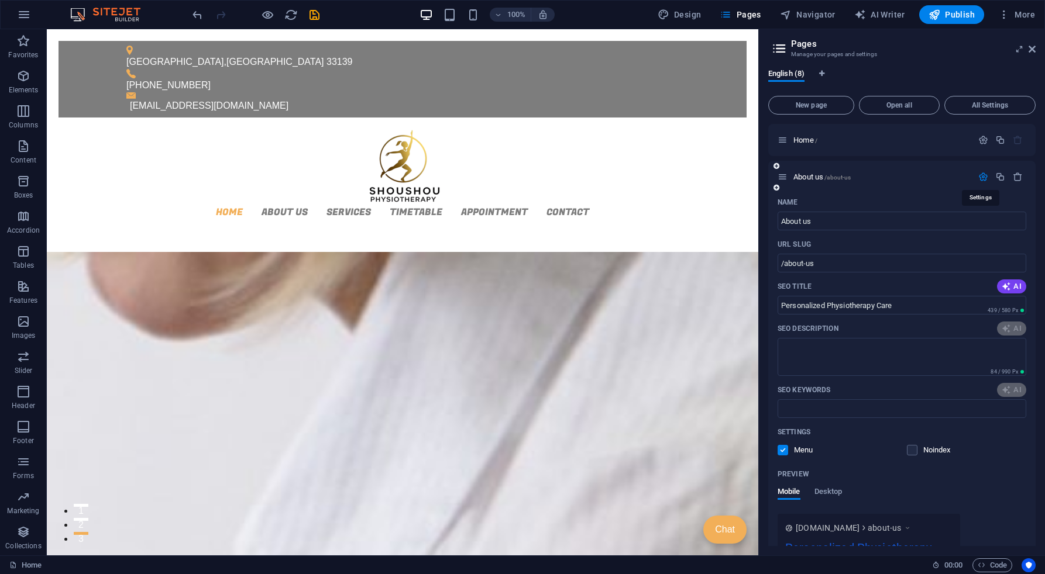
type input "Personalized Physiotherapy Care"
type textarea "Transform your life at Shoushou Physiotherapy: personalized care, expert guidan…"
type input "Personalized Physiotherapy Care"
type textarea "Transform your life at Shoushou Physiotherapy: personalized care, expert guidan…"
type input "physiotherapy Ankara, pain relief services, personalized rehabilitation, moveme…"
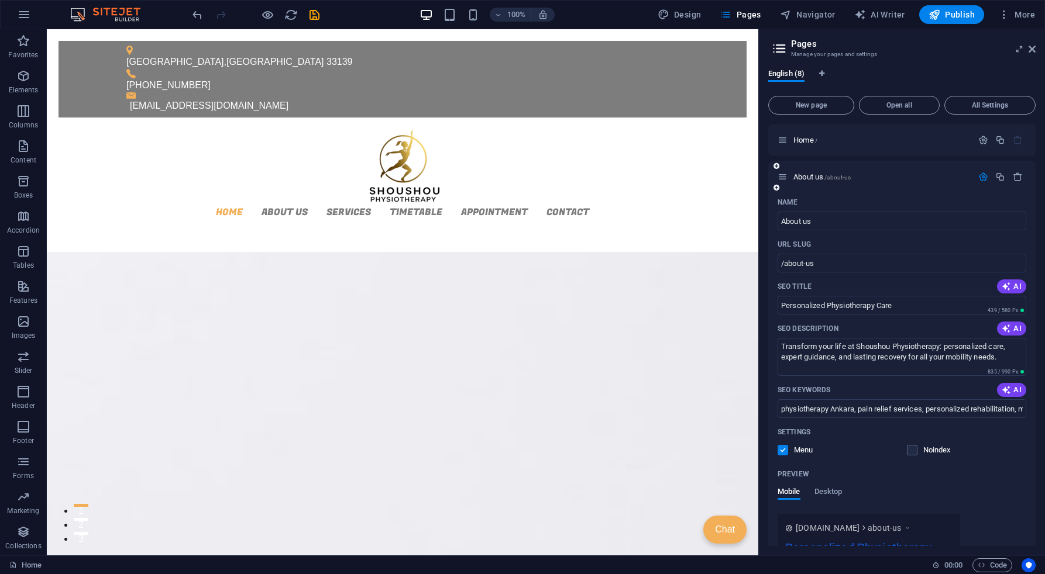
click at [980, 177] on icon "button" at bounding box center [983, 177] width 10 height 10
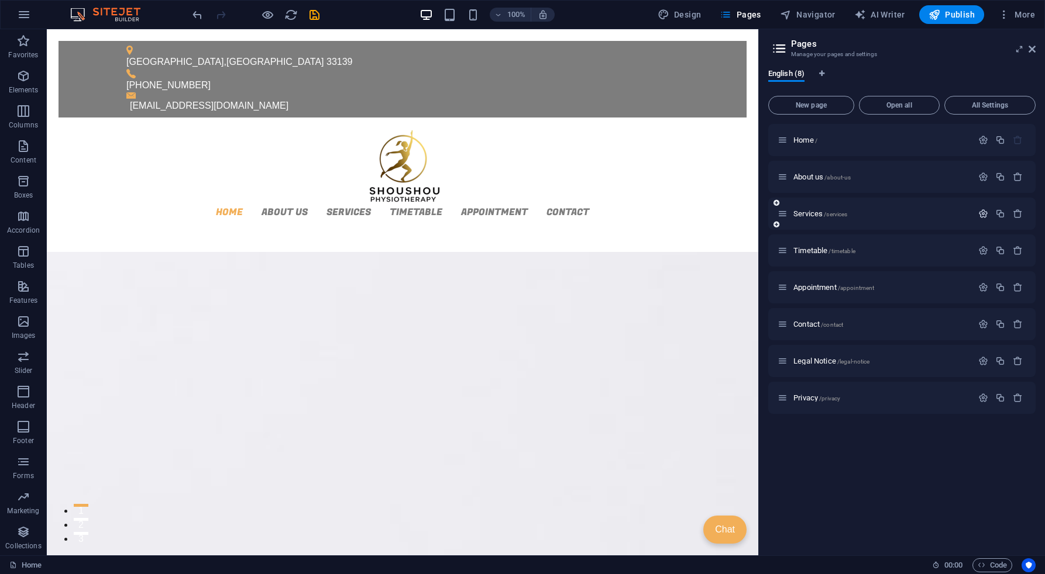
click at [981, 212] on icon "button" at bounding box center [983, 214] width 10 height 10
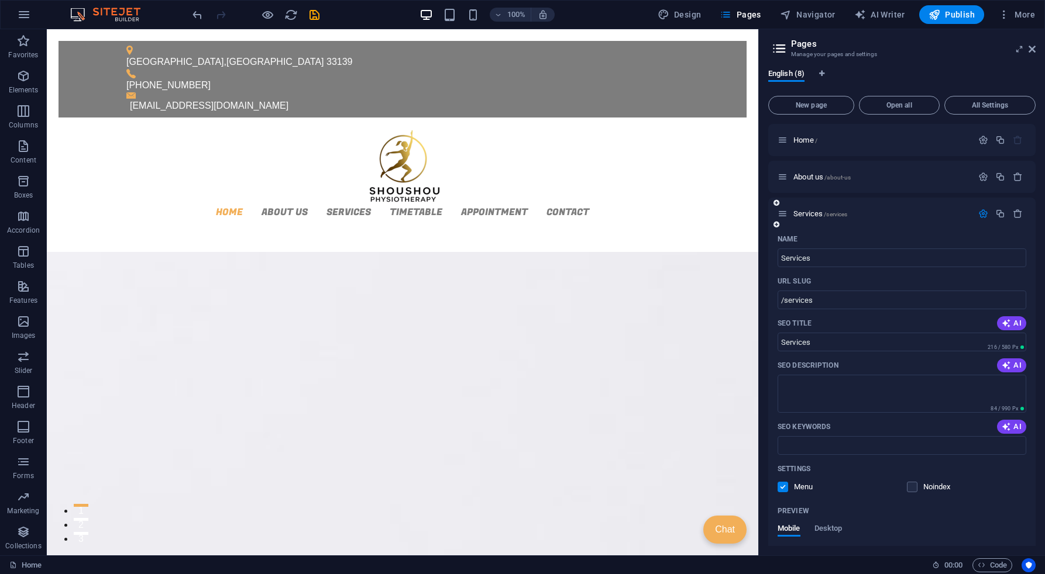
click at [1007, 318] on button "AI" at bounding box center [1011, 323] width 29 height 14
click at [1008, 374] on div "SEO Description AI" at bounding box center [901, 365] width 249 height 19
click at [1012, 368] on span "AI" at bounding box center [1011, 365] width 20 height 9
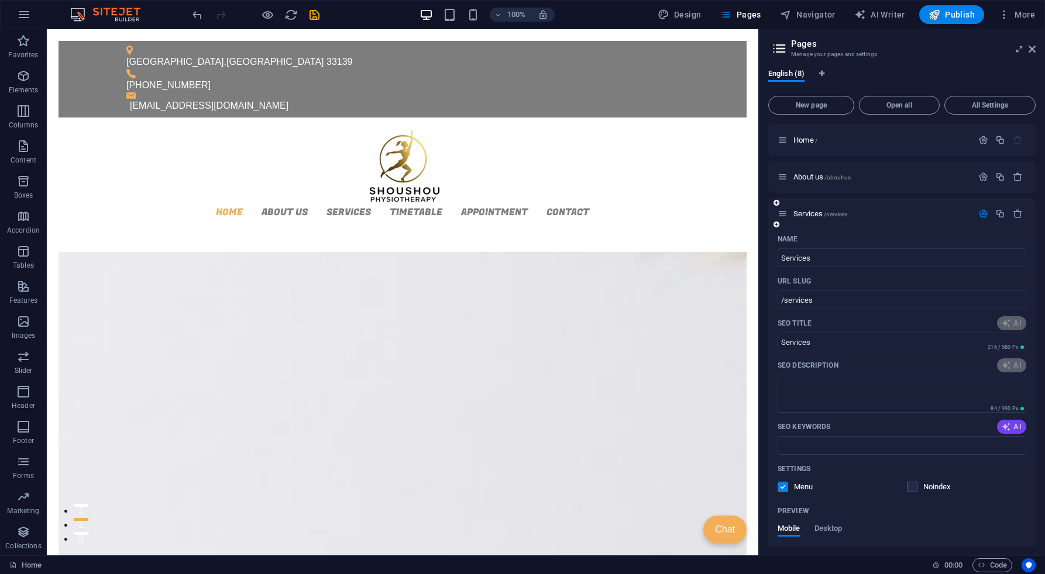
click at [1011, 428] on span "AI" at bounding box center [1011, 426] width 20 height 9
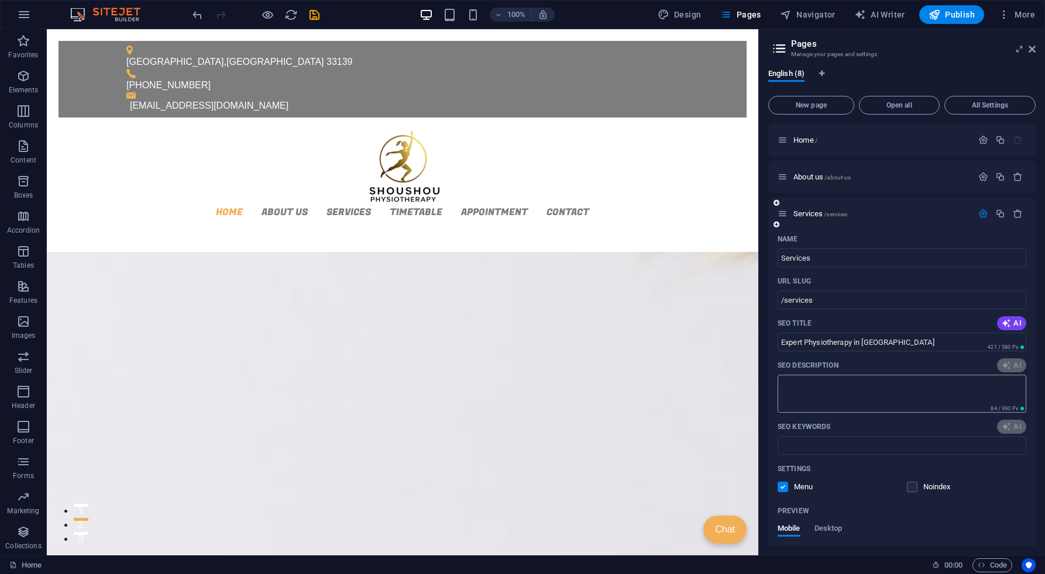
type input "Expert Physiotherapy in [GEOGRAPHIC_DATA]"
type textarea "Discover personalized physiotherapy, [MEDICAL_DATA], and rehabilitation service…"
type input "Expert Physiotherapy in [GEOGRAPHIC_DATA]"
type textarea "Discover personalized physiotherapy, [MEDICAL_DATA], and rehabilitation service…"
type input "physiotherapy, [MEDICAL_DATA], rehabilitation, orthopedic physiotherapy, acupun…"
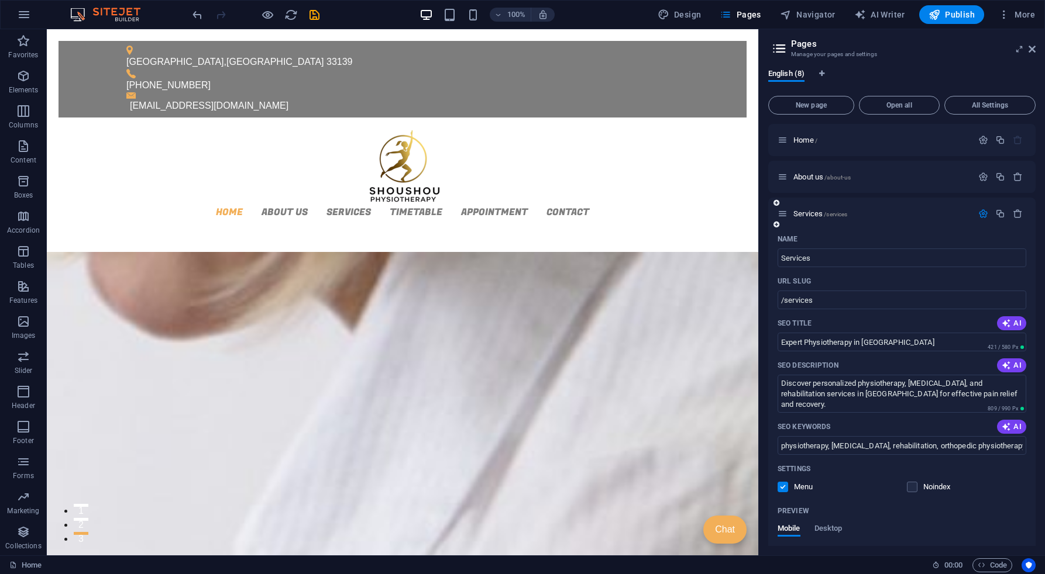
click at [978, 216] on icon "button" at bounding box center [983, 214] width 10 height 10
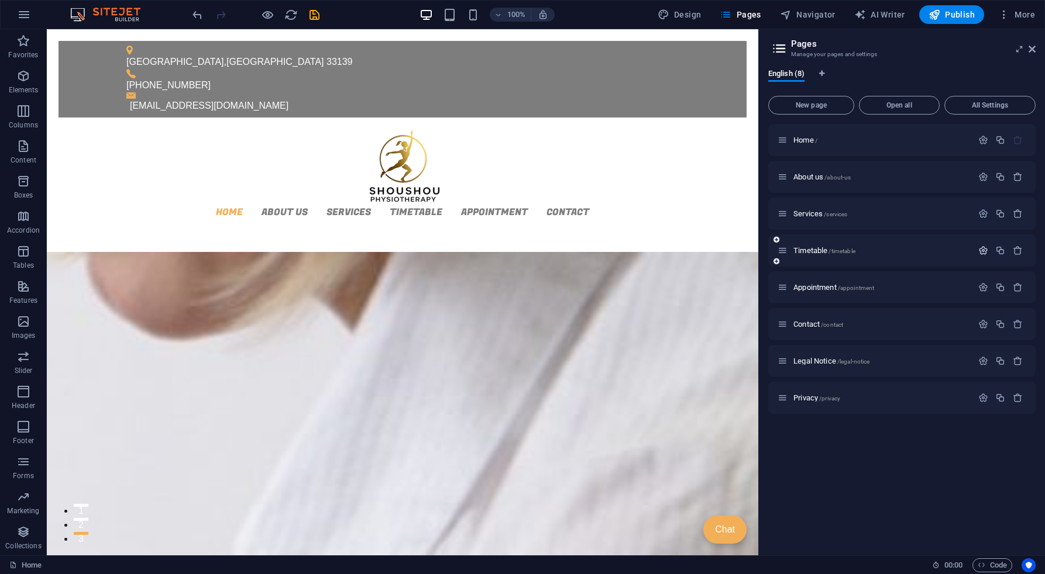
click at [980, 250] on icon "button" at bounding box center [983, 251] width 10 height 10
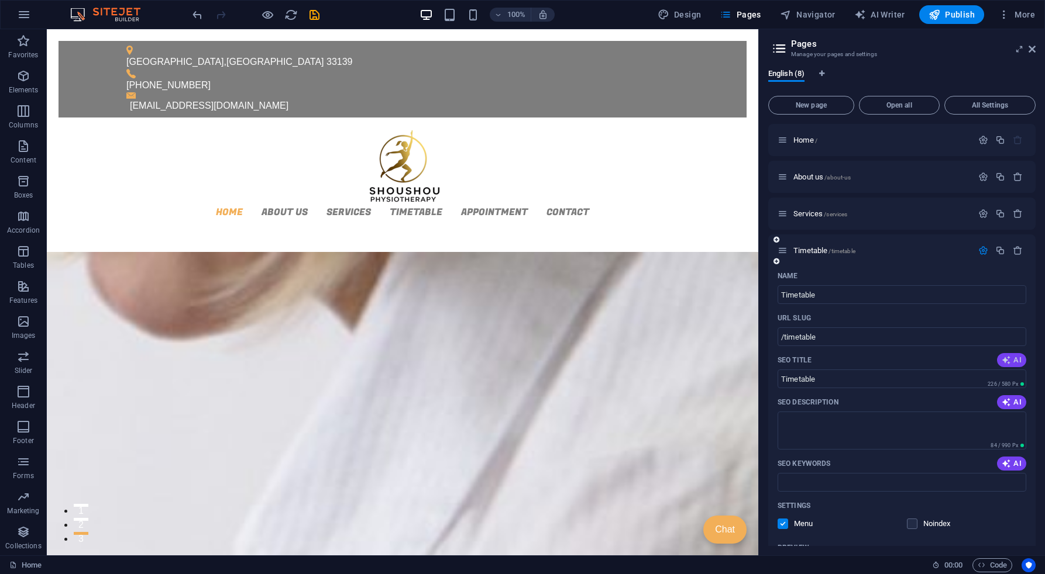
click at [1004, 357] on icon "button" at bounding box center [1005, 360] width 9 height 9
drag, startPoint x: 1002, startPoint y: 398, endPoint x: 1002, endPoint y: 406, distance: 8.2
click at [1002, 398] on icon "button" at bounding box center [1005, 402] width 9 height 9
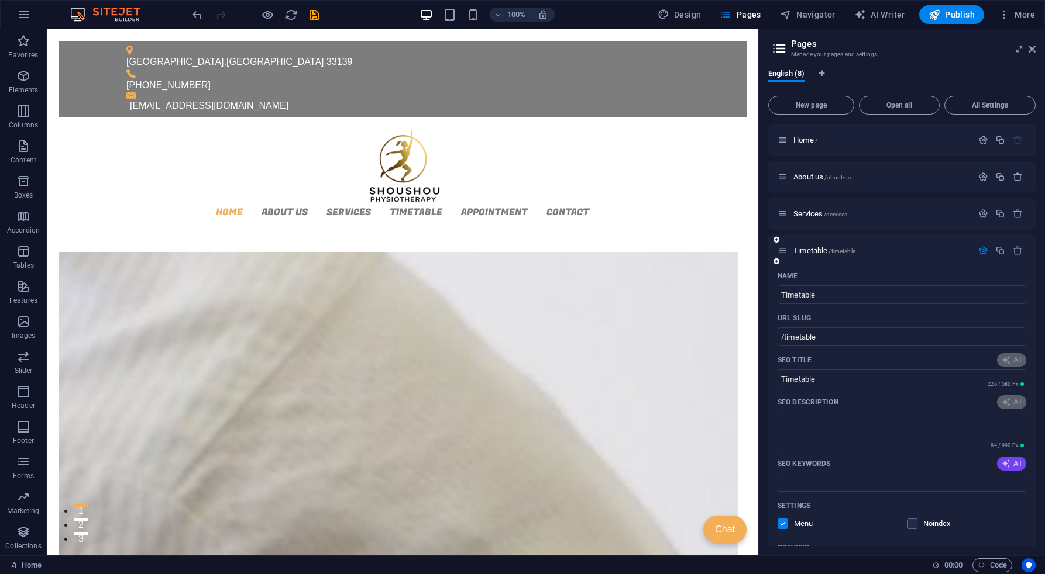
click at [1009, 462] on span "AI" at bounding box center [1011, 463] width 20 height 9
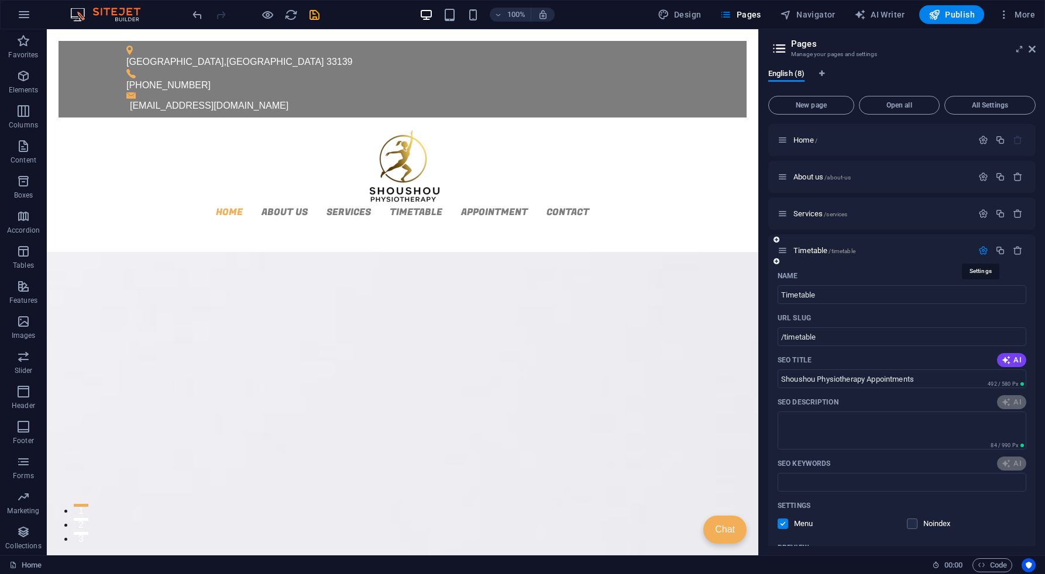
type input "Shoushou Physiotherapy Appointments"
type textarea "Book your physiotherapy appointment [DATE] at [GEOGRAPHIC_DATA]! Expert care in…"
type input "Shoushou Physiotherapy Appointments"
type textarea "Book your physiotherapy appointment [DATE] at [GEOGRAPHIC_DATA]! Expert care in…"
type input "physiotherapy [GEOGRAPHIC_DATA], appointment booking, [PERSON_NAME], pain relie…"
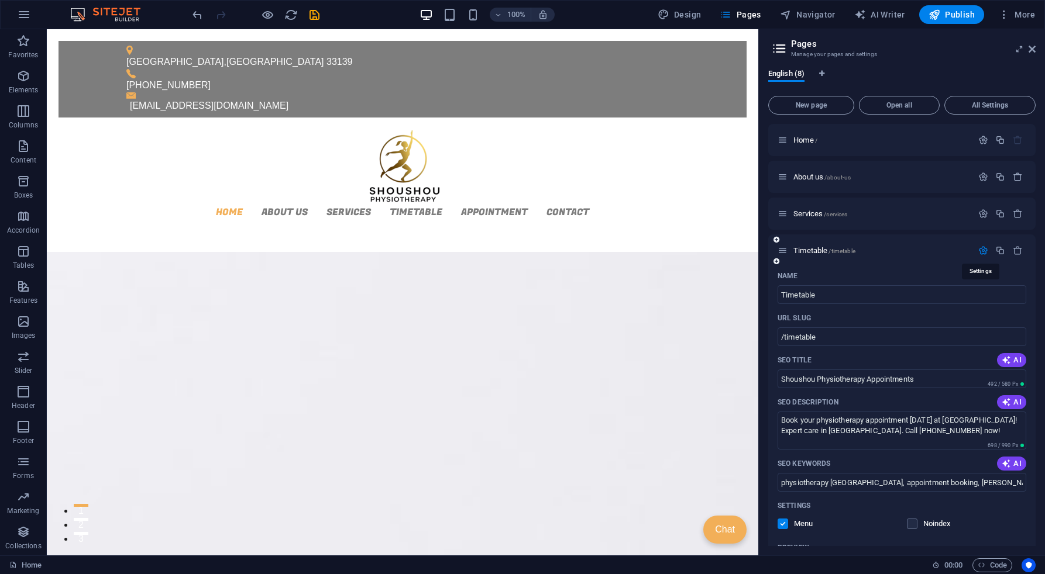
click at [981, 250] on icon "button" at bounding box center [983, 251] width 10 height 10
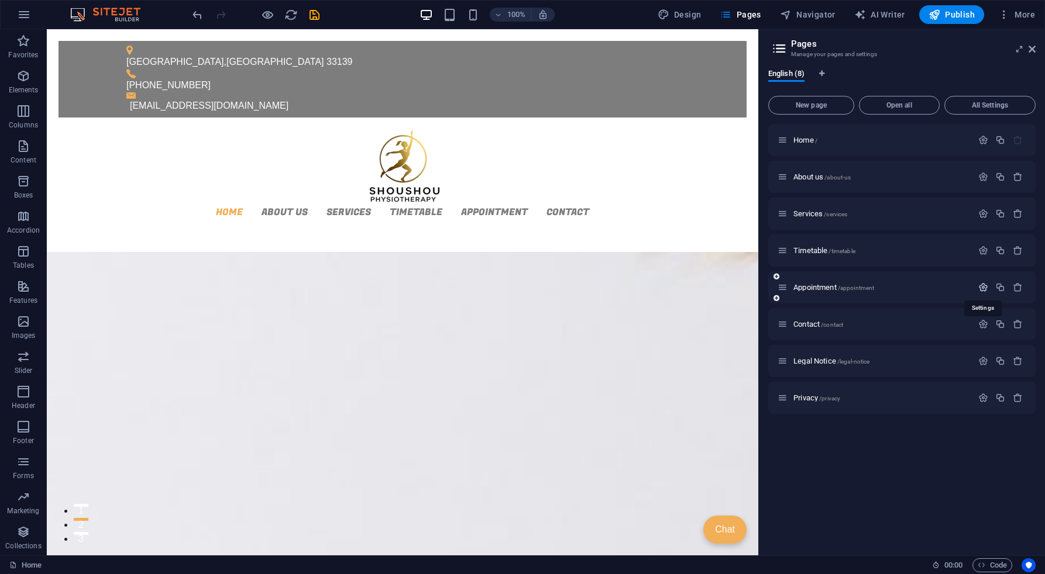
click at [980, 287] on icon "button" at bounding box center [983, 287] width 10 height 10
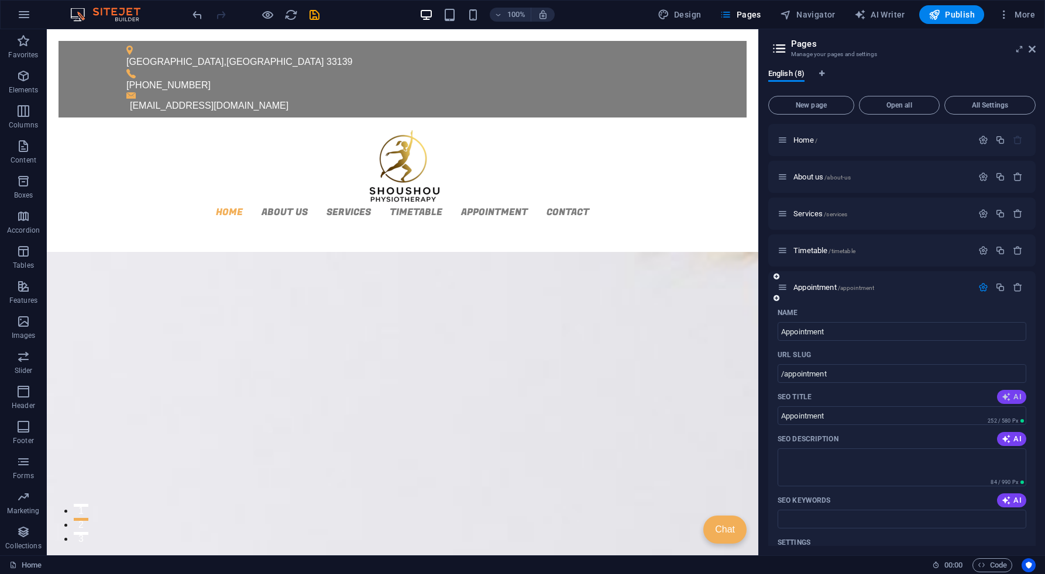
click at [1018, 397] on span "AI" at bounding box center [1011, 396] width 20 height 9
drag, startPoint x: 1002, startPoint y: 440, endPoint x: 1006, endPoint y: 447, distance: 7.6
click at [1002, 441] on icon "button" at bounding box center [1005, 439] width 9 height 9
click at [1017, 502] on span "AI" at bounding box center [1011, 500] width 20 height 9
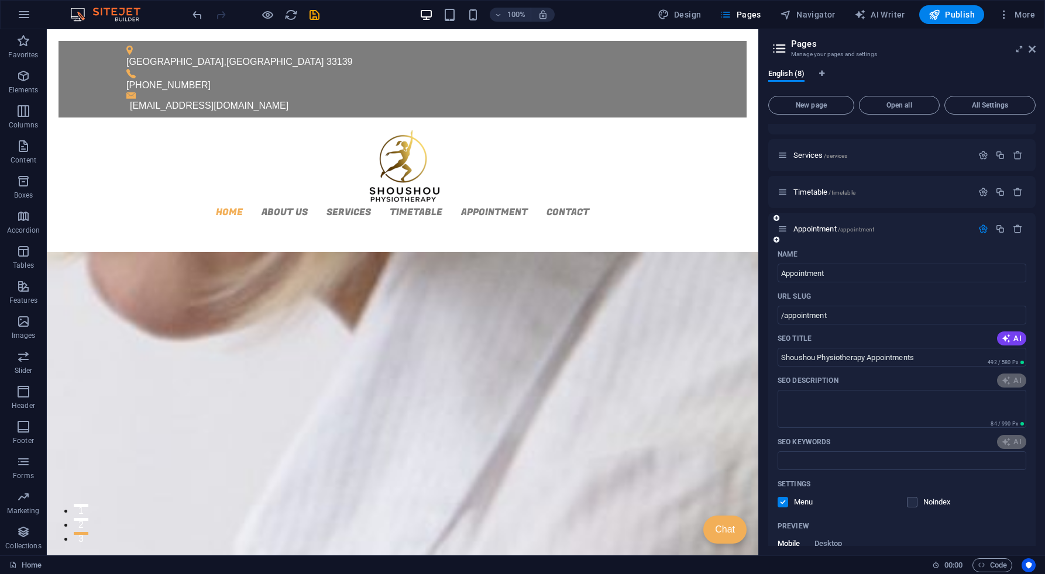
type input "Shoushou Physiotherapy Appointments"
type textarea "Book a personalized appointment at Shoushou Physiotherapy in [GEOGRAPHIC_DATA] …"
click at [982, 231] on icon "button" at bounding box center [983, 229] width 10 height 10
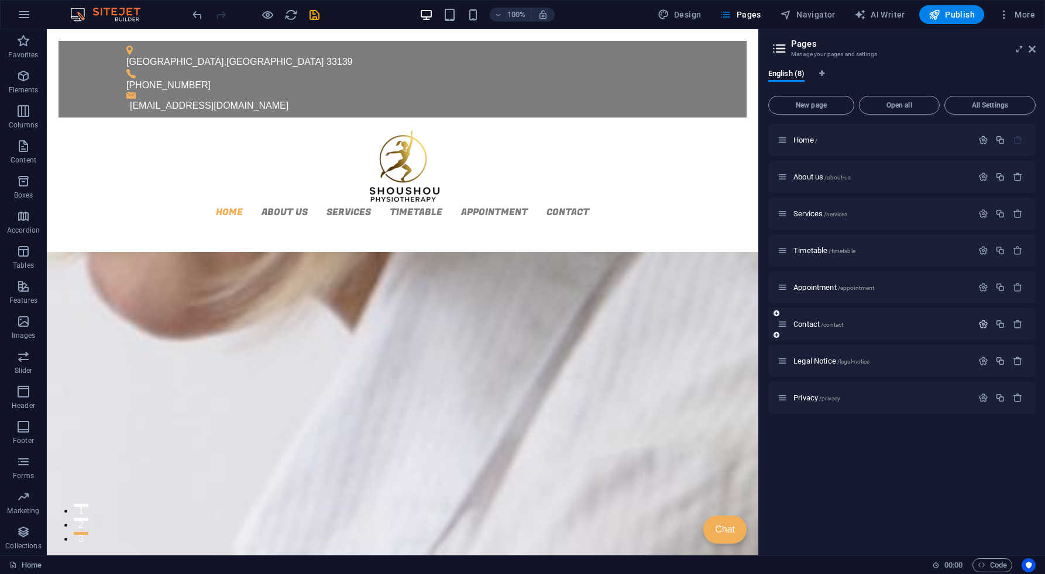
click at [983, 321] on icon "button" at bounding box center [983, 324] width 10 height 10
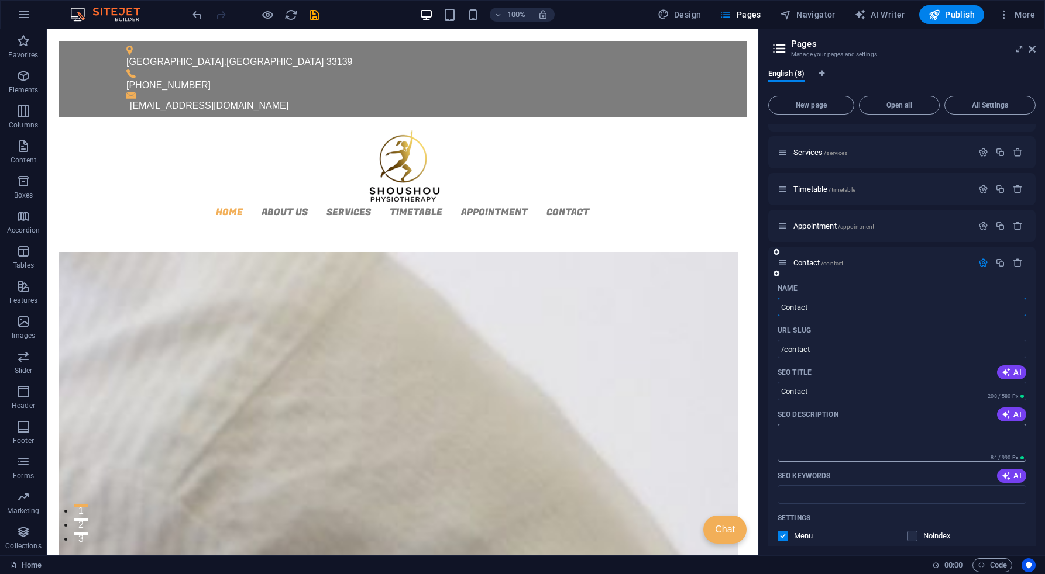
scroll to position [117, 0]
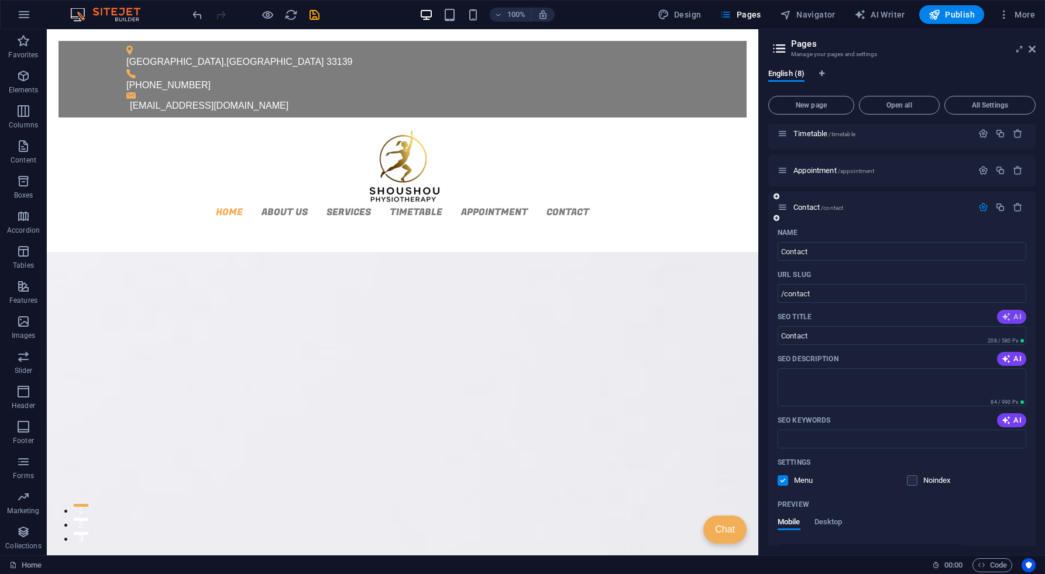
click at [1018, 316] on span "AI" at bounding box center [1011, 316] width 20 height 9
click at [1007, 357] on icon "button" at bounding box center [1005, 358] width 9 height 9
click at [1004, 418] on icon "button" at bounding box center [1005, 420] width 9 height 9
type textarea "Contact Shoushou Physiotherapy in [GEOGRAPHIC_DATA] for expert support in healt…"
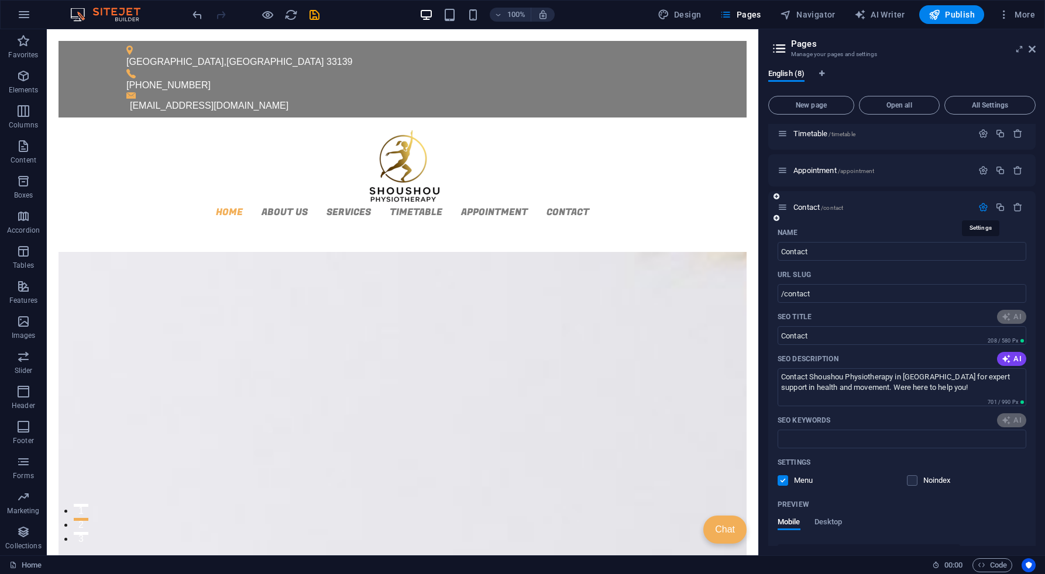
type input "Shoushou Physiotherapy Support"
type textarea "Contact Shoushou Physiotherapy in [GEOGRAPHIC_DATA] for expert support in healt…"
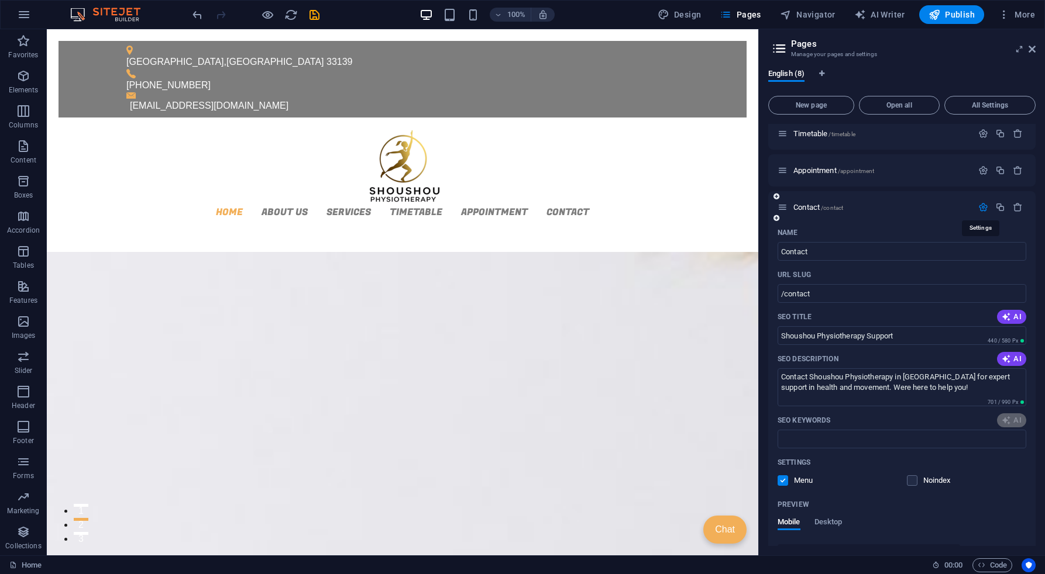
type input "Shoushou Physiotherapy Support"
type textarea "Contact Shoushou Physiotherapy in [GEOGRAPHIC_DATA] for expert support in healt…"
type input "physiotherapy Ankara, health support, movement therapy, contact physiotherapist…"
click at [978, 208] on icon "button" at bounding box center [983, 207] width 10 height 10
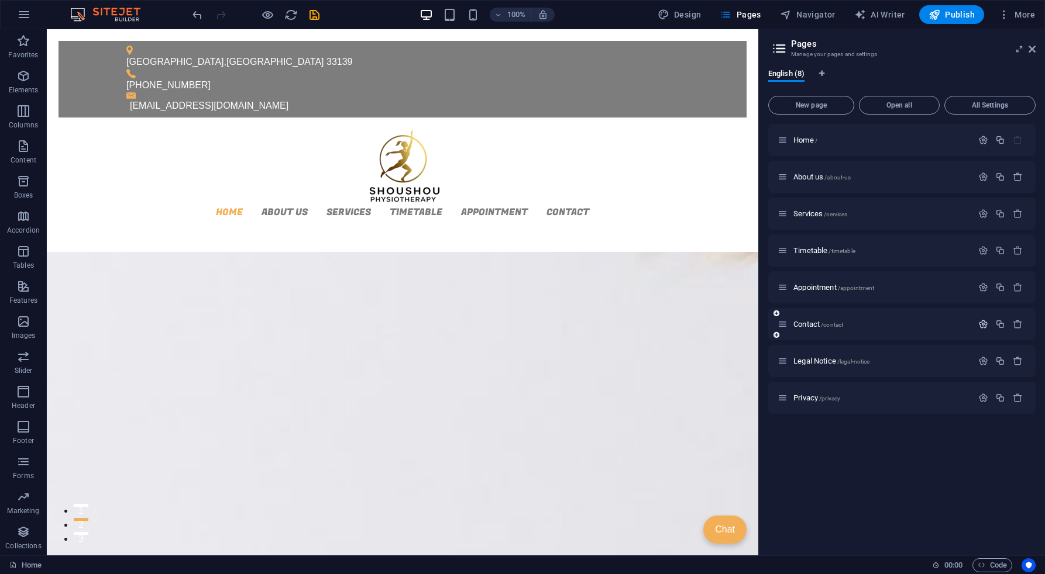
scroll to position [0, 0]
click at [978, 359] on icon "button" at bounding box center [983, 361] width 10 height 10
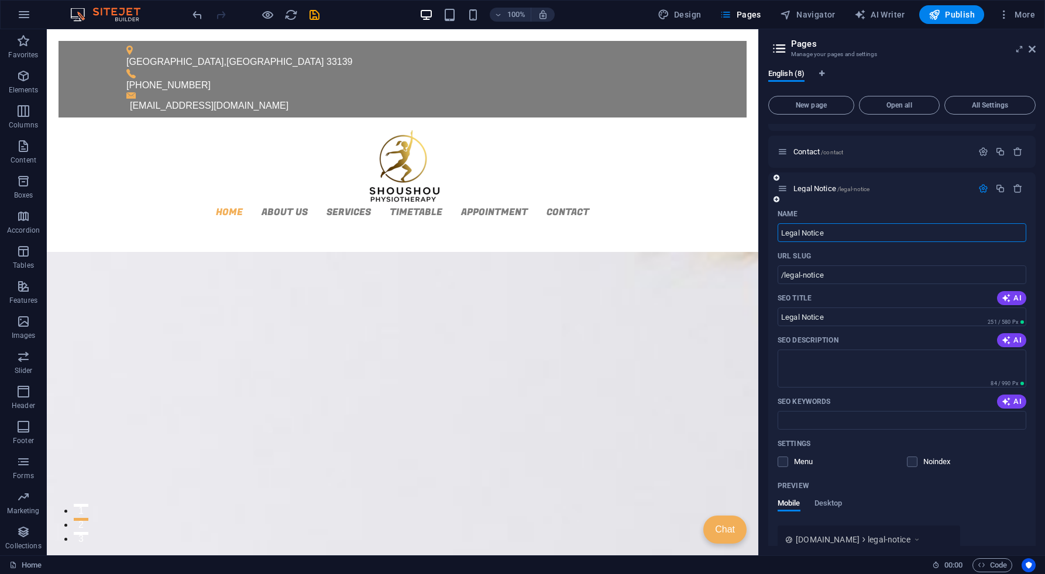
scroll to position [175, 0]
click at [1017, 291] on span "AI" at bounding box center [1011, 295] width 20 height 9
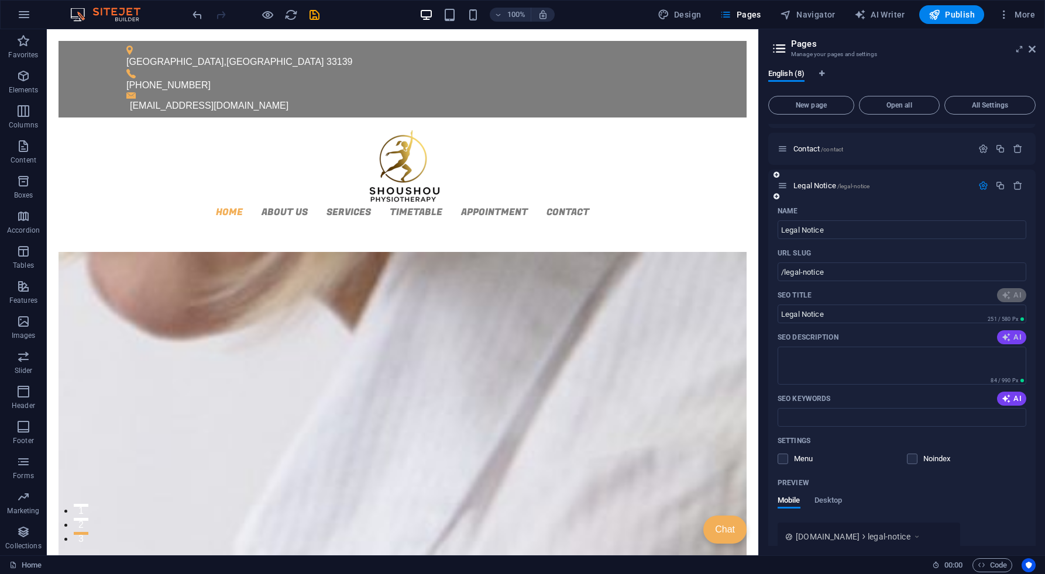
click at [1002, 335] on icon "button" at bounding box center [1005, 337] width 9 height 9
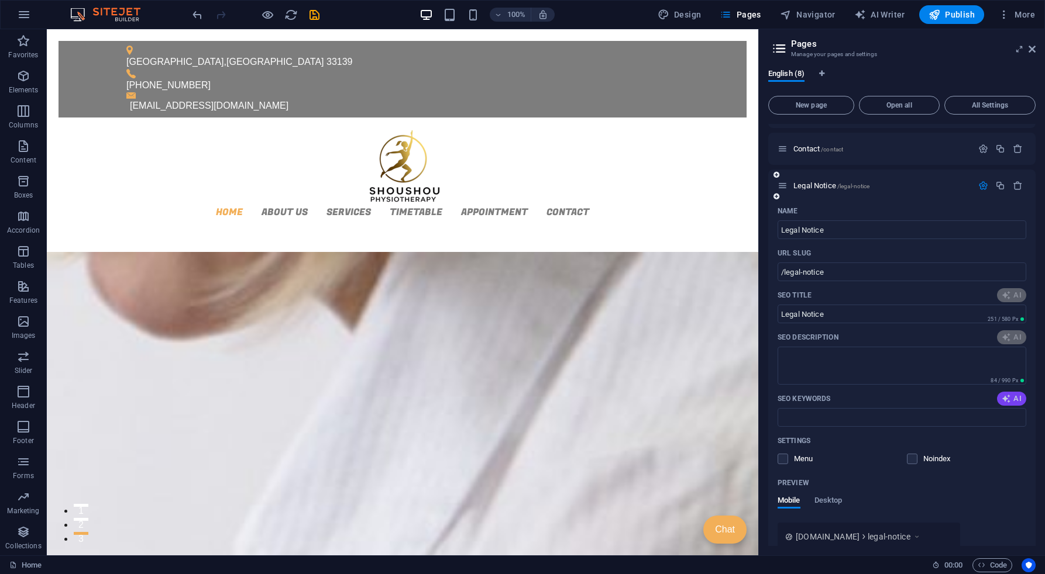
click at [1004, 399] on icon "button" at bounding box center [1005, 398] width 9 height 9
type input "Shoushou Physio: Legal Info & More"
type textarea "Discover Shoushou Physiotherapy in [GEOGRAPHIC_DATA] – your destination for pro…"
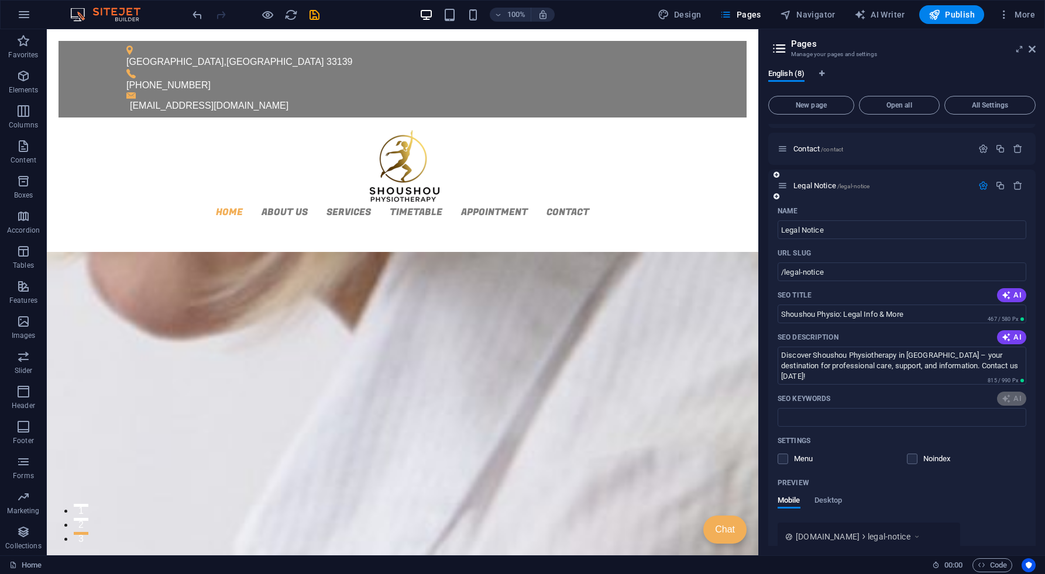
type input "Shoushou Physio: Legal Info & More"
type textarea "Discover Shoushou Physiotherapy in [GEOGRAPHIC_DATA] – your destination for pro…"
type input "Shoushou Physiotherapy, Ankara physiotherapy, medical advice, data protection, …"
click at [979, 190] on icon "button" at bounding box center [983, 186] width 10 height 10
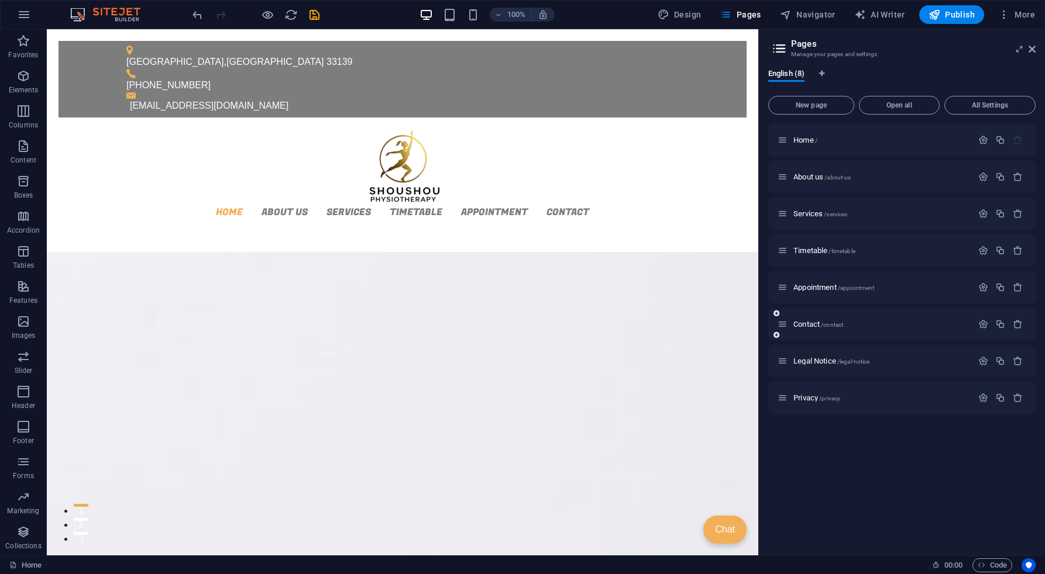
click at [984, 329] on div at bounding box center [999, 324] width 51 height 13
click at [980, 327] on icon "button" at bounding box center [983, 324] width 10 height 10
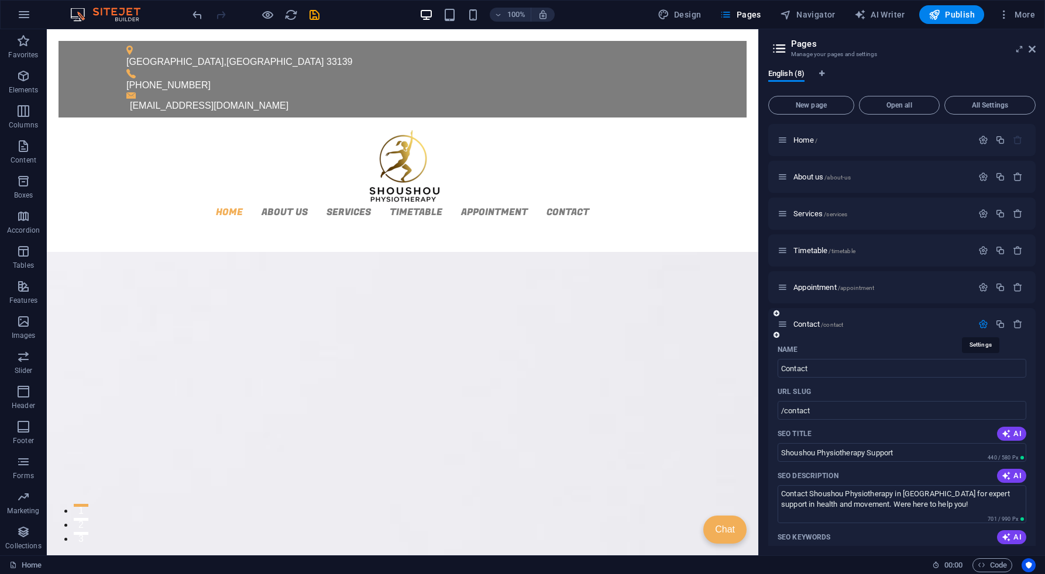
click at [980, 327] on icon "button" at bounding box center [983, 324] width 10 height 10
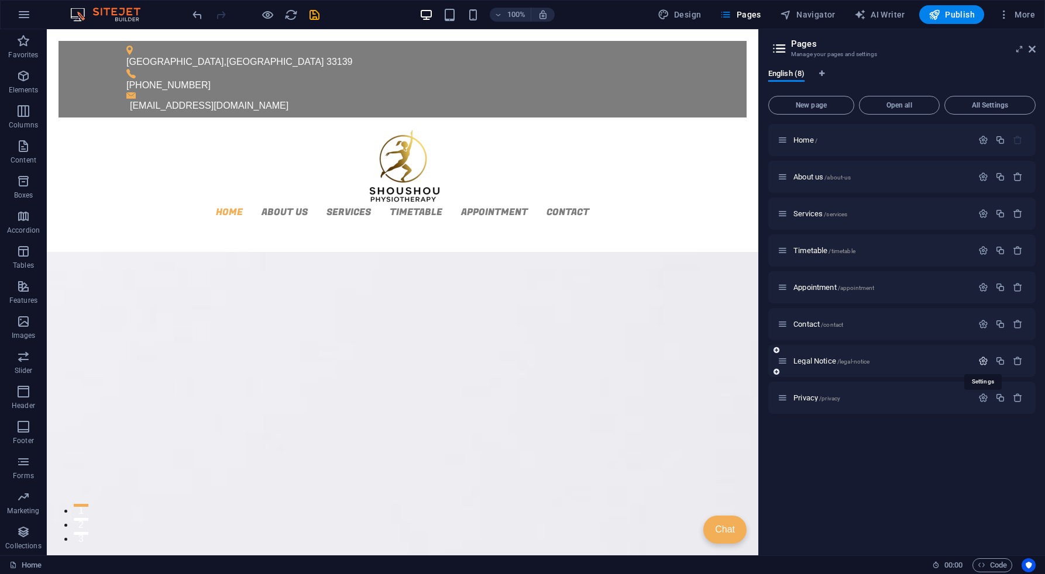
click at [981, 363] on icon "button" at bounding box center [983, 361] width 10 height 10
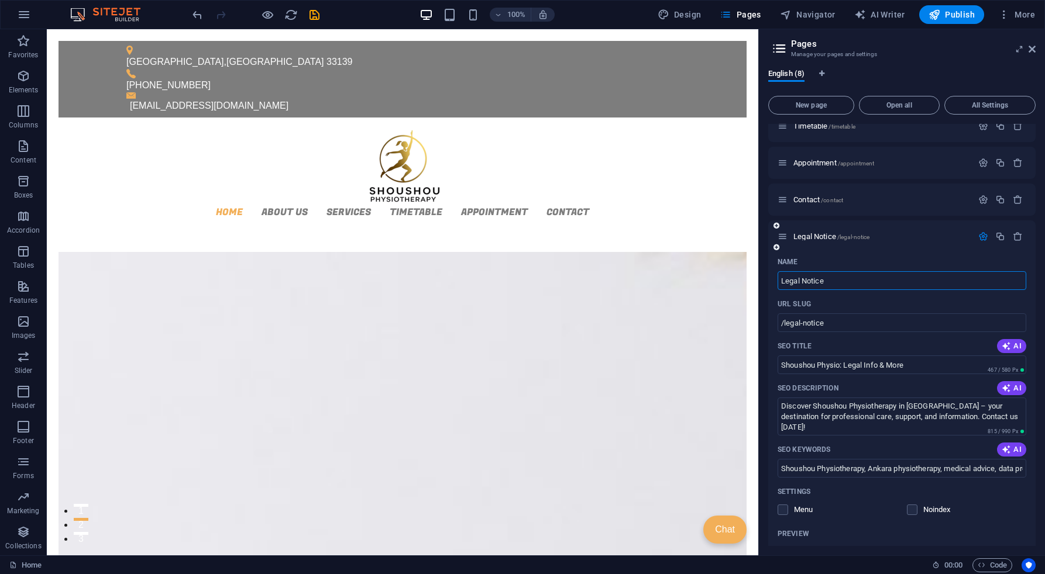
scroll to position [117, 0]
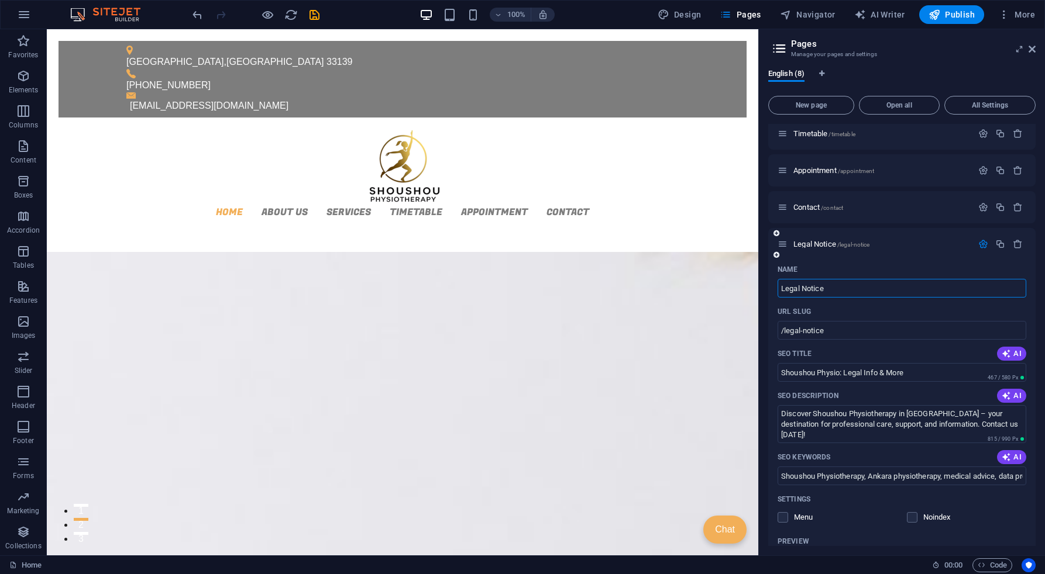
click at [980, 245] on icon "button" at bounding box center [983, 244] width 10 height 10
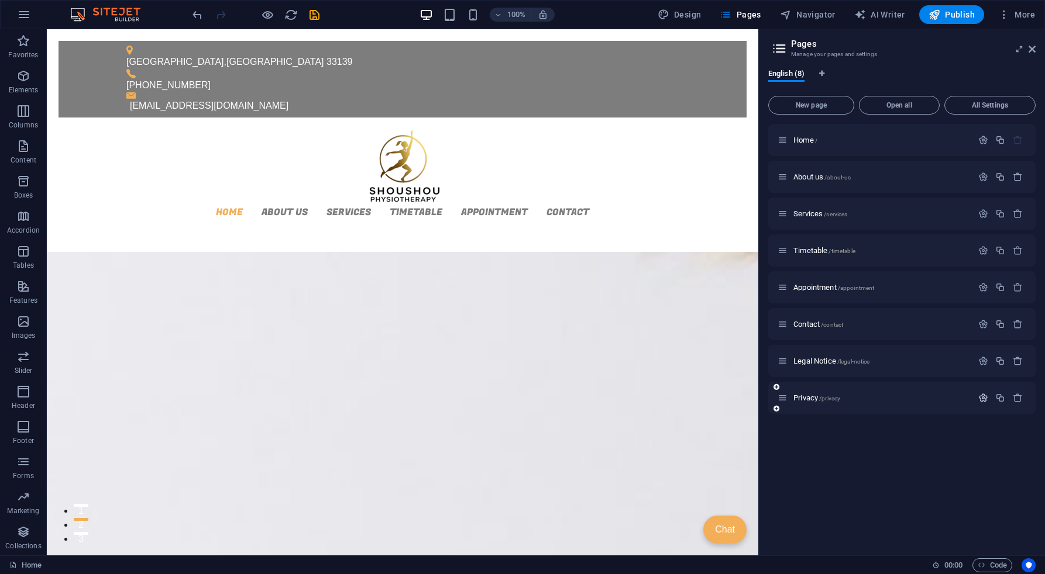
click at [984, 399] on icon "button" at bounding box center [983, 398] width 10 height 10
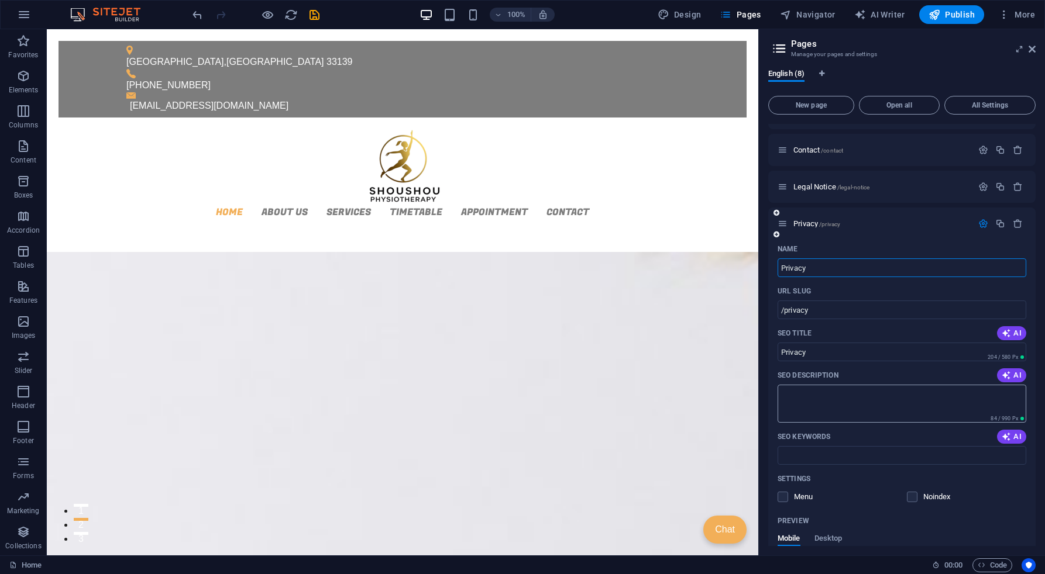
scroll to position [175, 0]
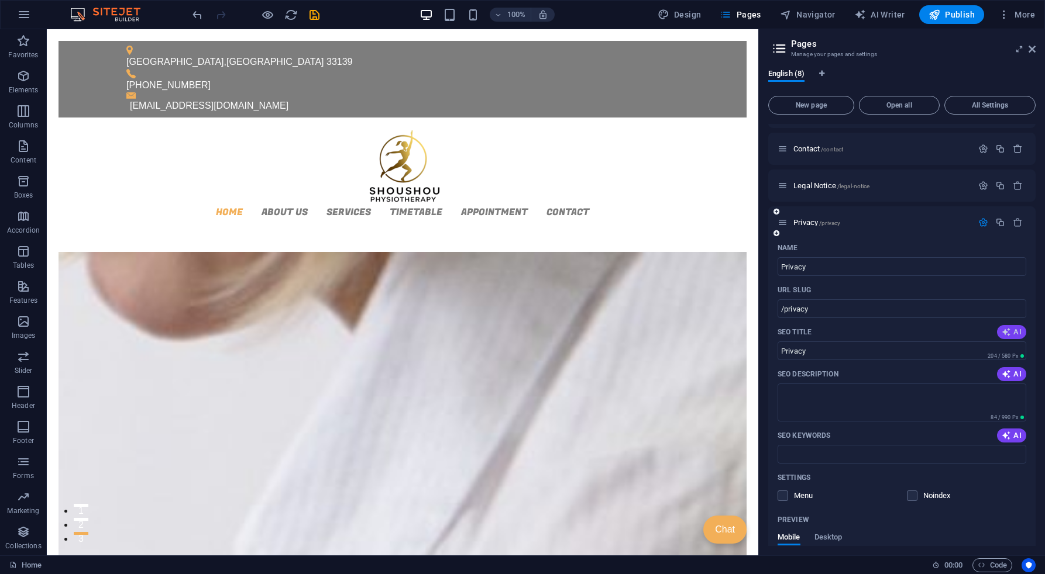
click at [1002, 335] on icon "button" at bounding box center [1005, 332] width 9 height 9
click at [1008, 378] on icon "button" at bounding box center [1005, 374] width 9 height 9
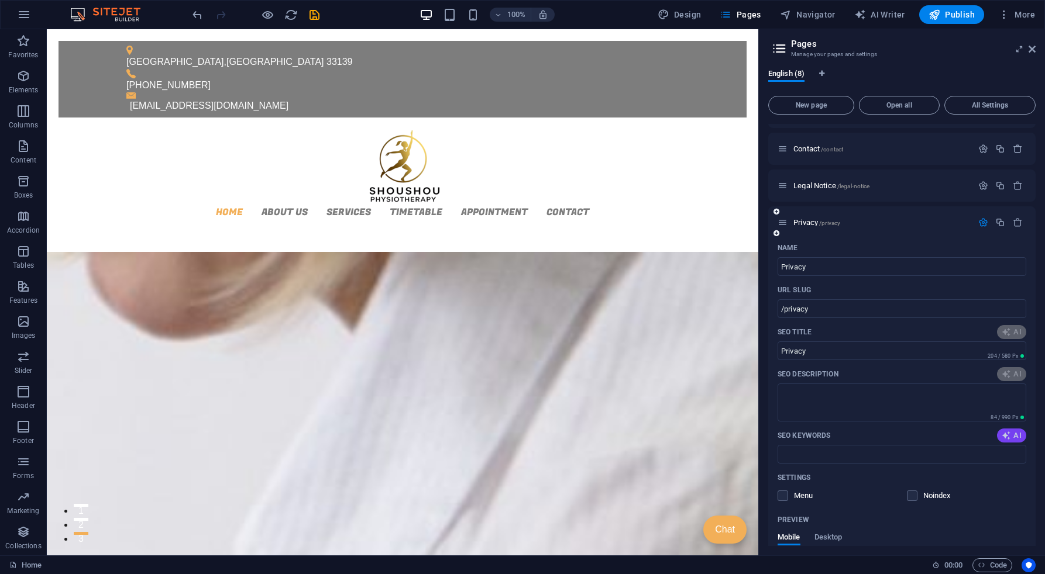
click at [1012, 442] on button "AI" at bounding box center [1011, 436] width 29 height 14
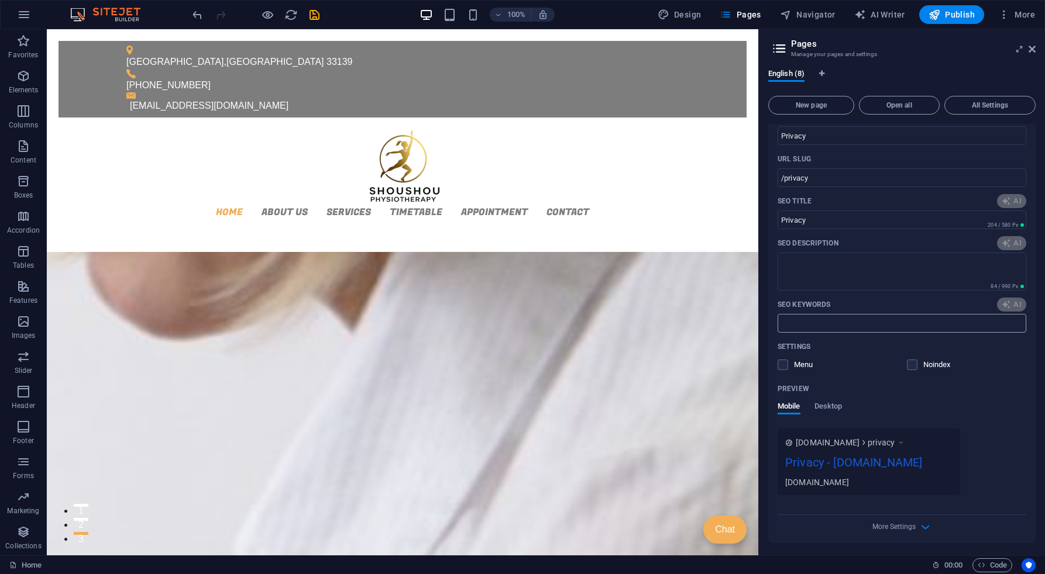
scroll to position [308, 0]
type input "Shoushou Physiotherapy Privacy"
type textarea "Discover Shoushou Physiotherapy in [GEOGRAPHIC_DATA], ensuring your privacy whi…"
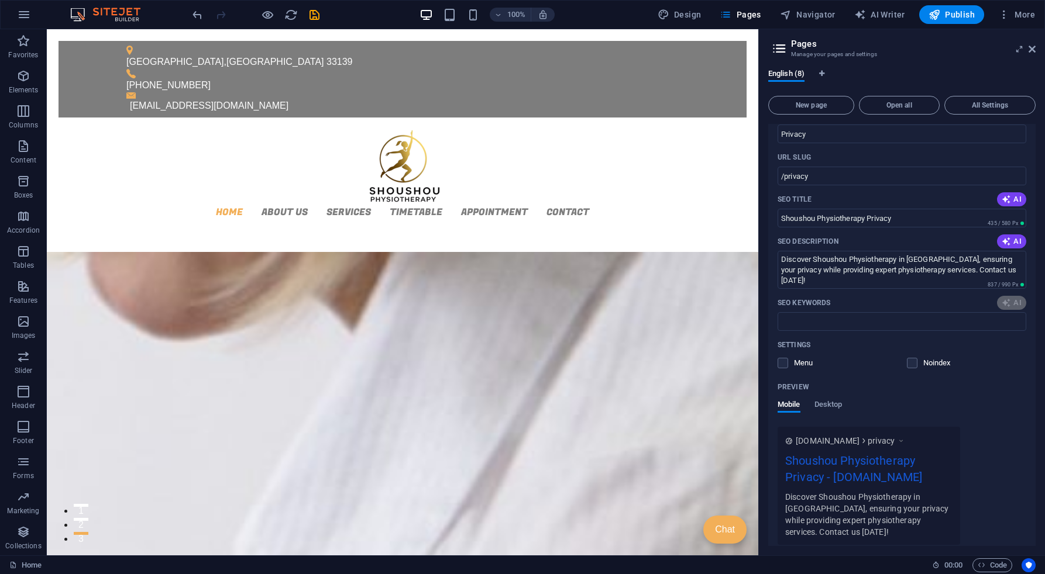
scroll to position [133, 0]
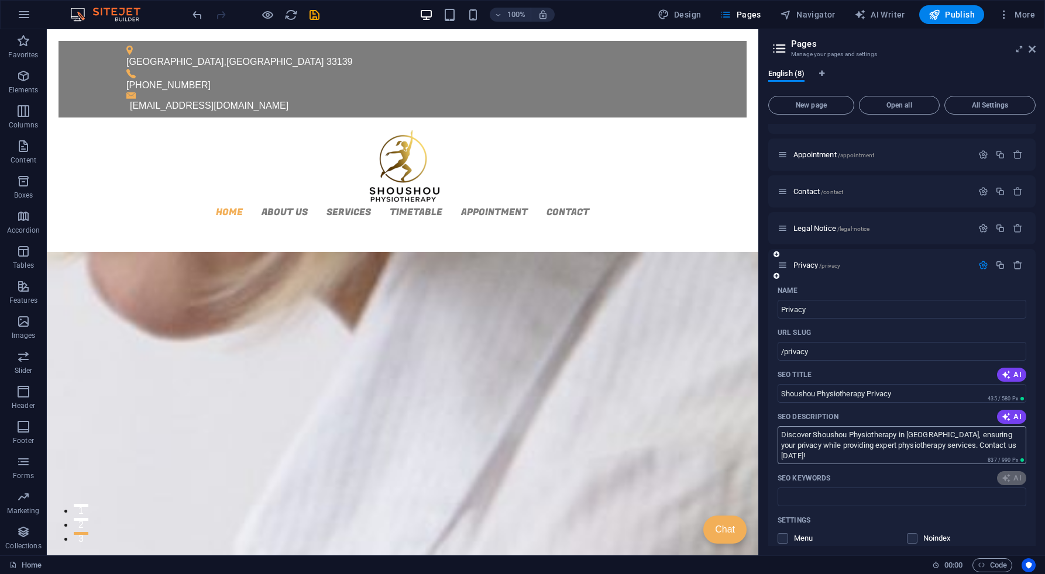
type input "Shoushou Physiotherapy Privacy"
type textarea "Discover Shoushou Physiotherapy in [GEOGRAPHIC_DATA], ensuring your privacy whi…"
type input "Shoushou Physiotherapy, Ankara physiotherapy clinic, personal data protection, …"
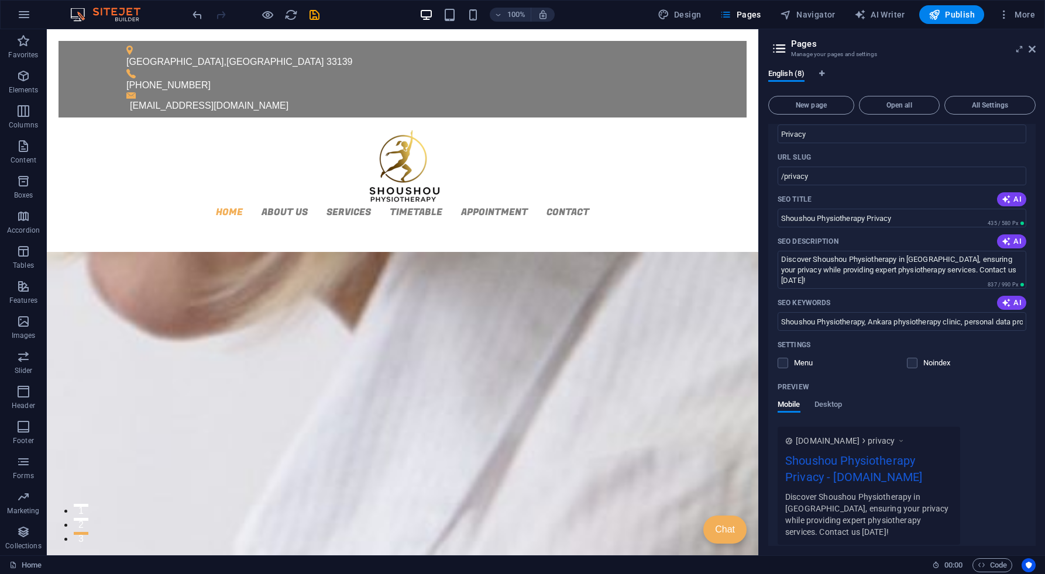
scroll to position [348, 0]
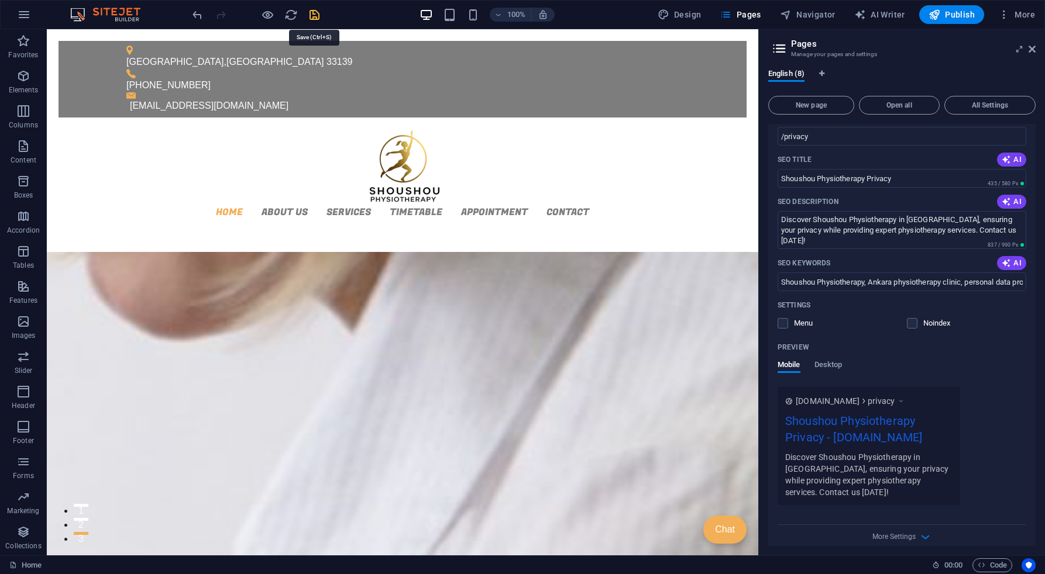
click at [312, 17] on icon "save" at bounding box center [314, 14] width 13 height 13
checkbox input "false"
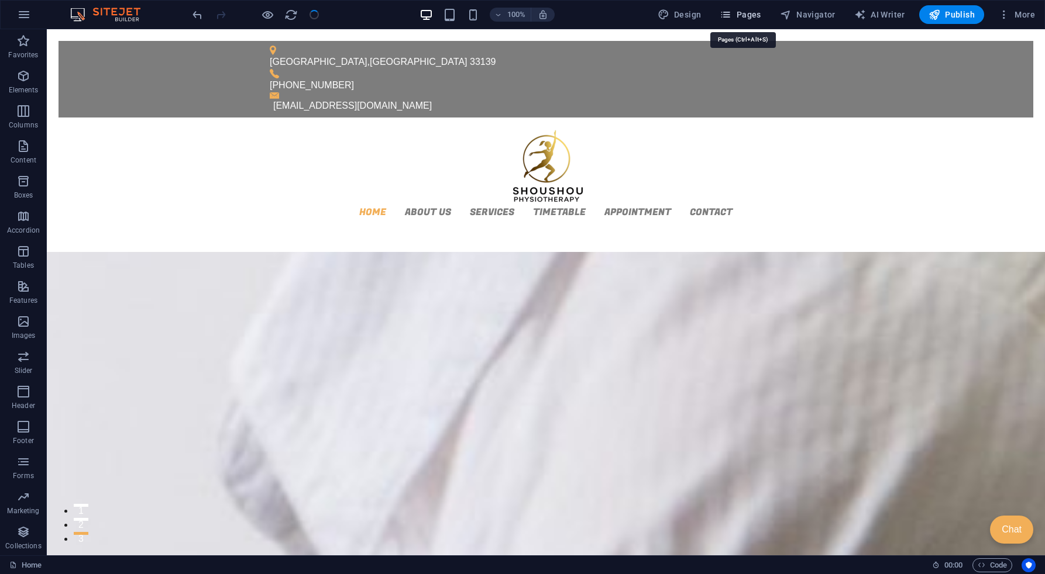
click at [727, 12] on icon "button" at bounding box center [725, 15] width 12 height 12
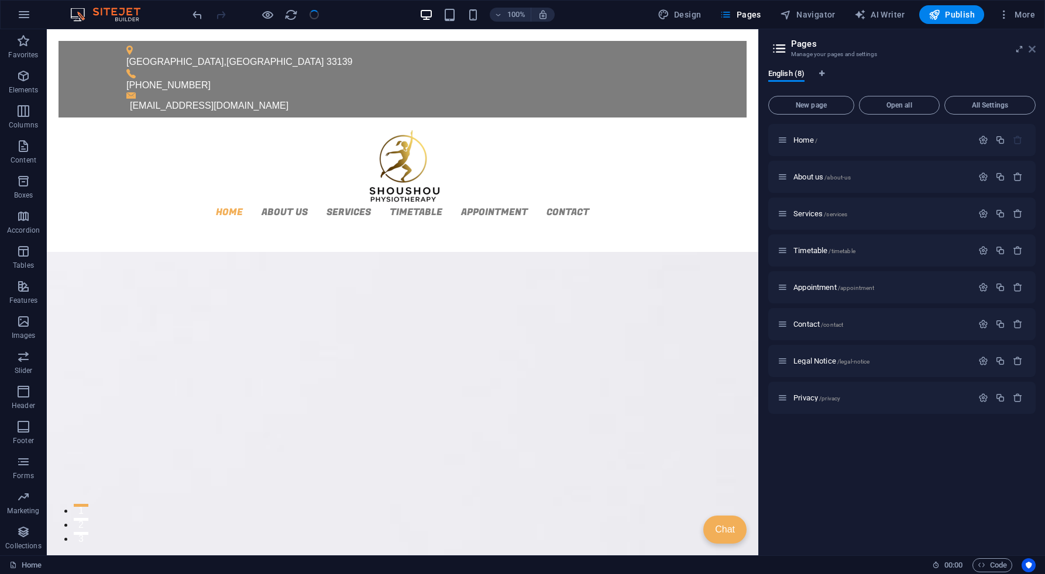
click at [1033, 52] on icon at bounding box center [1031, 48] width 7 height 9
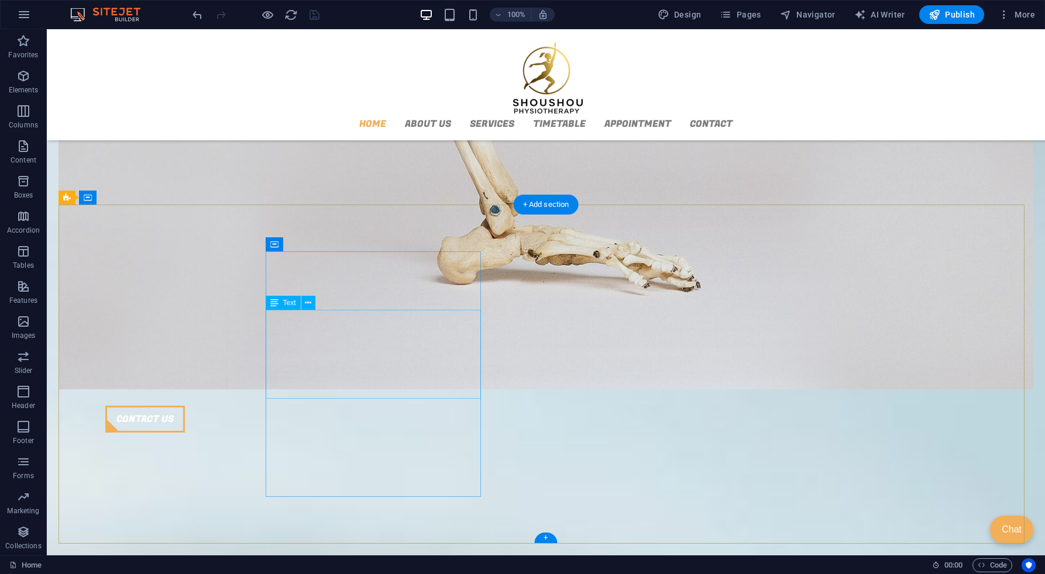
scroll to position [1605, 0]
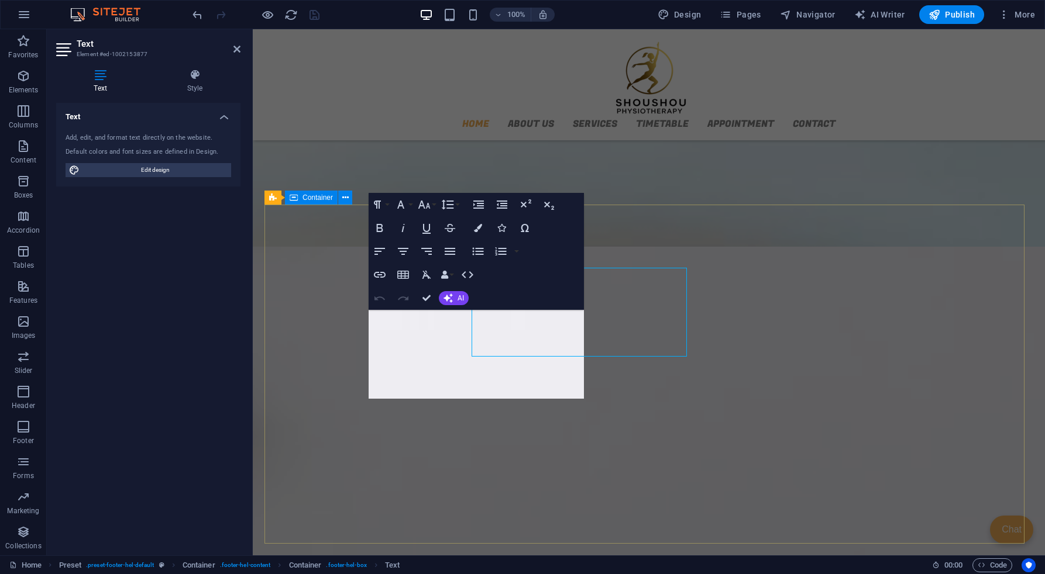
scroll to position [1648, 0]
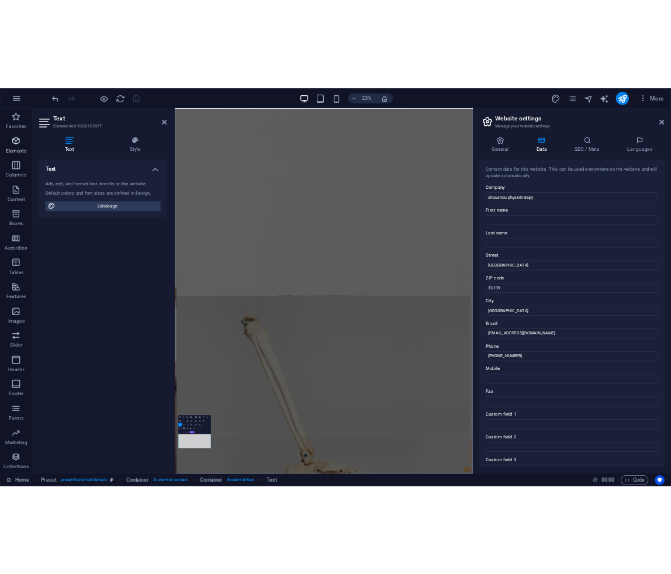
scroll to position [1085, 0]
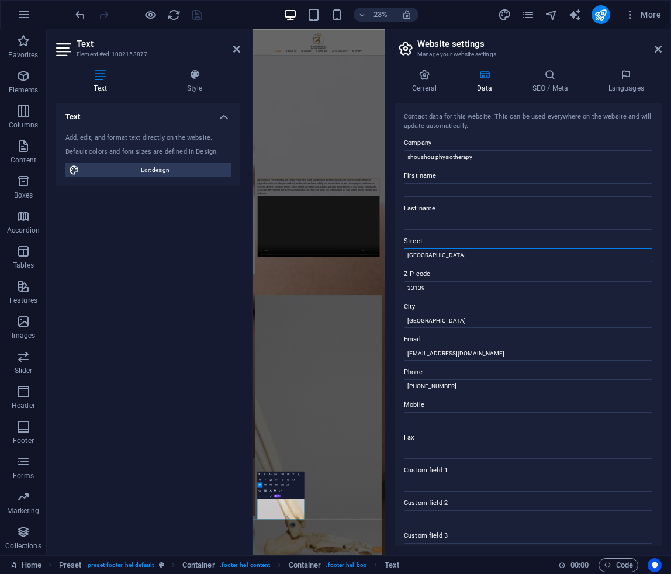
click at [459, 259] on input "[GEOGRAPHIC_DATA]" at bounding box center [528, 256] width 249 height 14
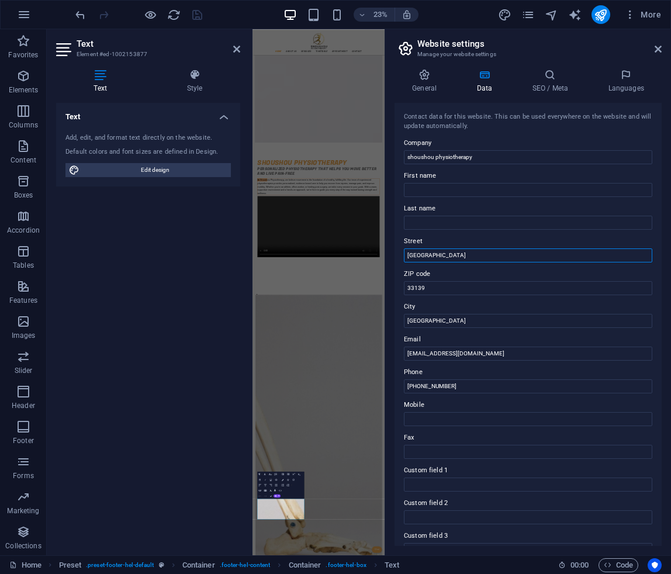
click at [457, 260] on input "[GEOGRAPHIC_DATA]" at bounding box center [528, 256] width 249 height 14
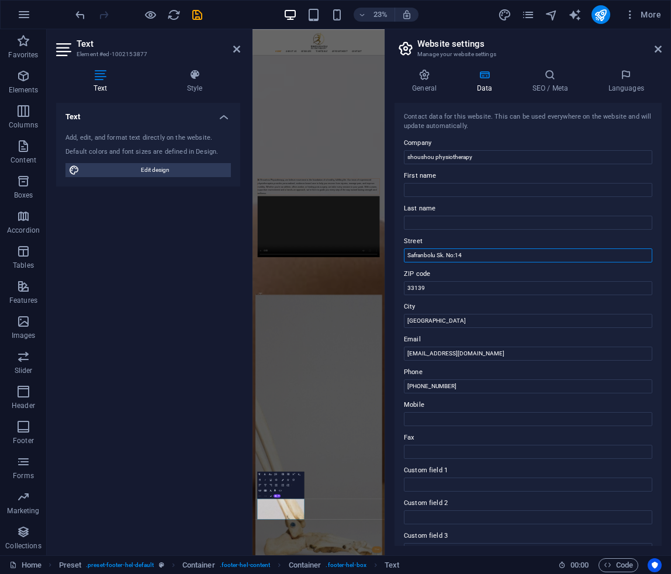
type input "Safranbolu Sk. No:14"
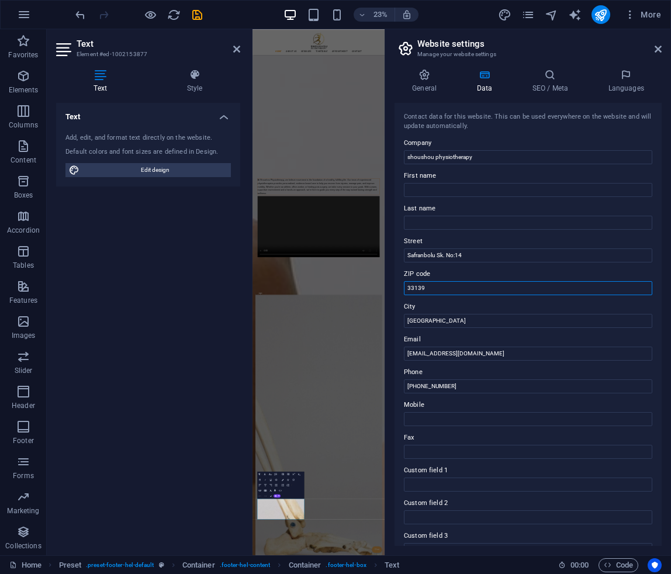
click at [461, 292] on input "33139" at bounding box center [528, 288] width 249 height 14
paste input "Cevizli, [GEOGRAPHIC_DATA] 34865"
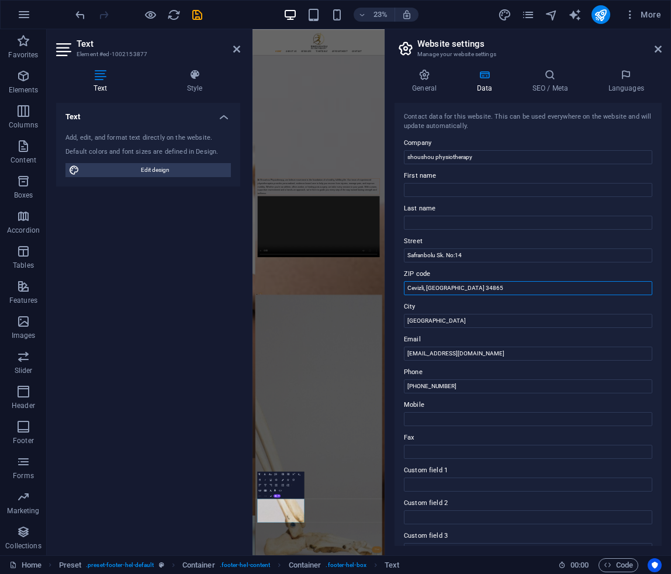
drag, startPoint x: 448, startPoint y: 290, endPoint x: 406, endPoint y: 290, distance: 42.1
click at [406, 290] on input "Cevizli, [GEOGRAPHIC_DATA] 34865" at bounding box center [528, 288] width 249 height 14
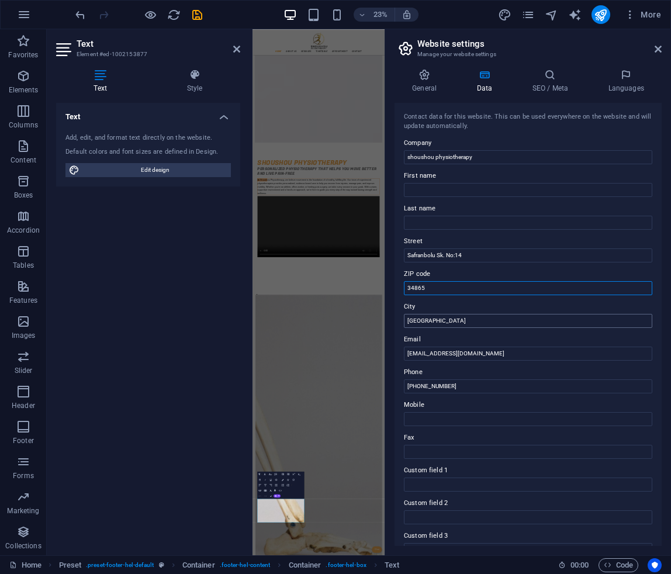
type input "34865"
click at [450, 319] on input "[GEOGRAPHIC_DATA]" at bounding box center [528, 321] width 249 height 14
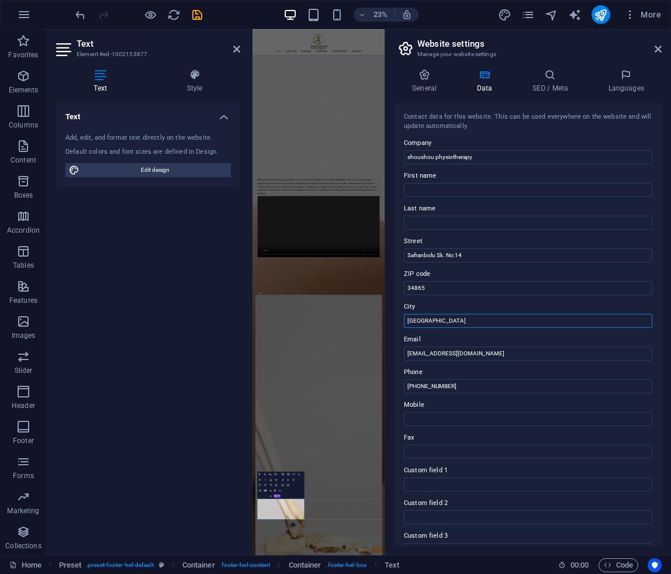
paste input "Cevizli, [GEOGRAPHIC_DATA]"
drag, startPoint x: 678, startPoint y: 350, endPoint x: 813, endPoint y: 1292, distance: 951.2
click at [429, 323] on input "Cevizli, [GEOGRAPHIC_DATA]" at bounding box center [528, 321] width 249 height 14
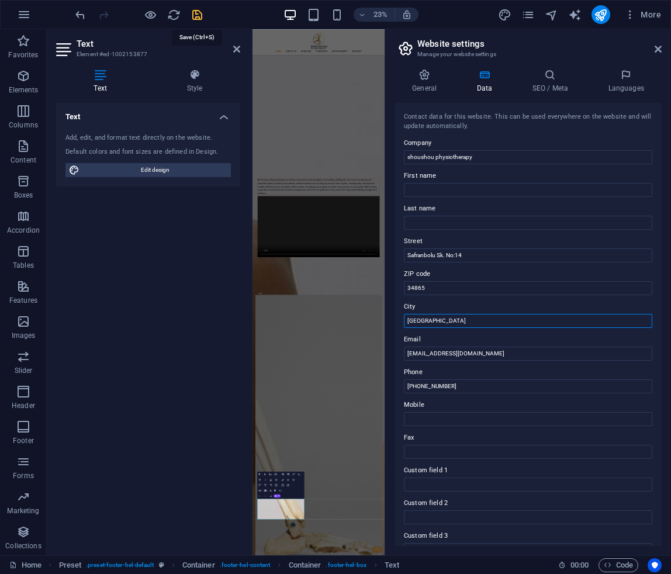
type input "[GEOGRAPHIC_DATA]"
click at [204, 13] on icon "save" at bounding box center [197, 14] width 13 height 13
checkbox input "false"
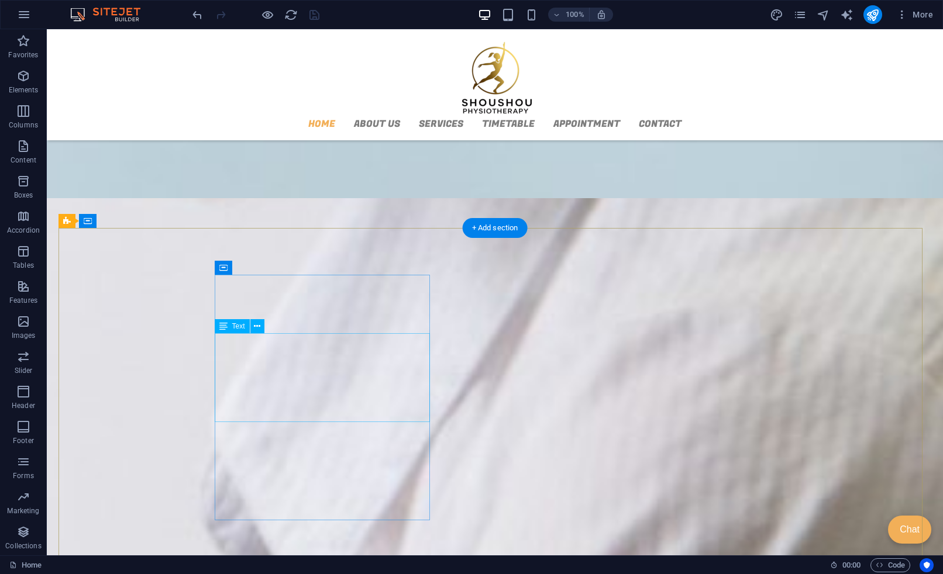
scroll to position [1620, 0]
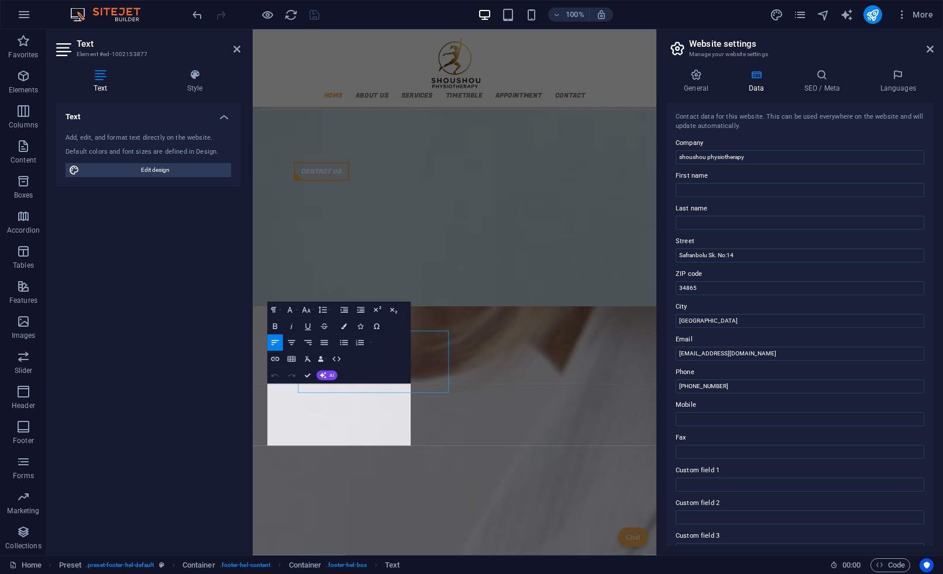
scroll to position [1695, 0]
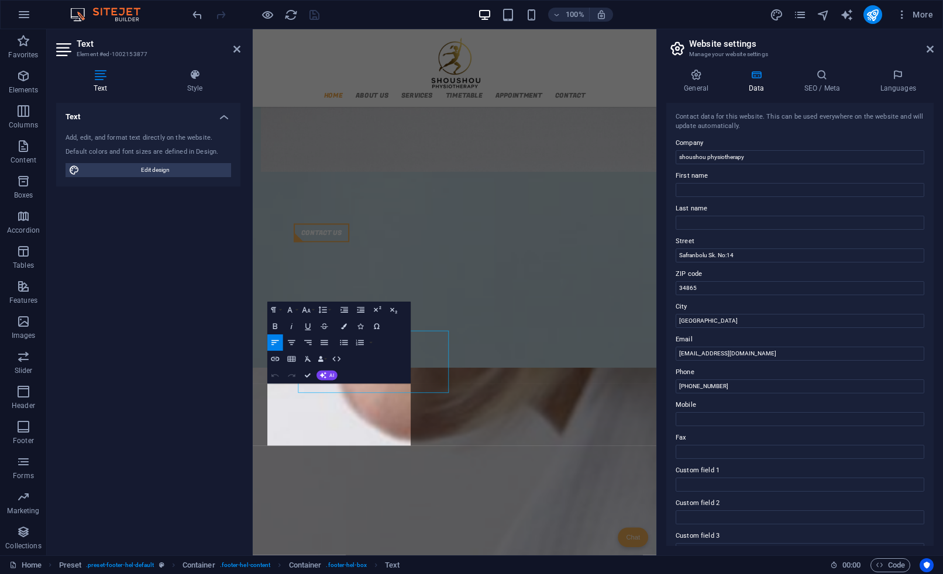
click at [391, 352] on div "Paragraph Format Normal Heading 1 Heading 2 Heading 3 Heading 4 Heading 5 Headi…" at bounding box center [338, 343] width 143 height 82
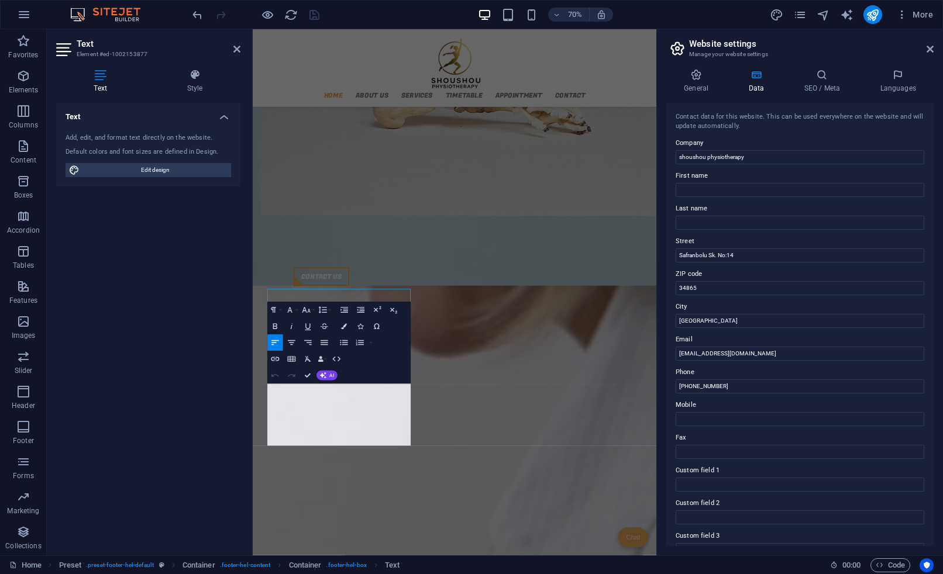
click at [391, 352] on div "Paragraph Format Normal Heading 1 Heading 2 Heading 3 Heading 4 Heading 5 Headi…" at bounding box center [338, 343] width 143 height 82
drag, startPoint x: 740, startPoint y: 392, endPoint x: 690, endPoint y: 392, distance: 50.3
click at [690, 392] on input "[PHONE_NUMBER]" at bounding box center [800, 387] width 249 height 14
click at [690, 387] on input "[PHONE_NUMBER]" at bounding box center [800, 387] width 249 height 14
type input "5058558865"
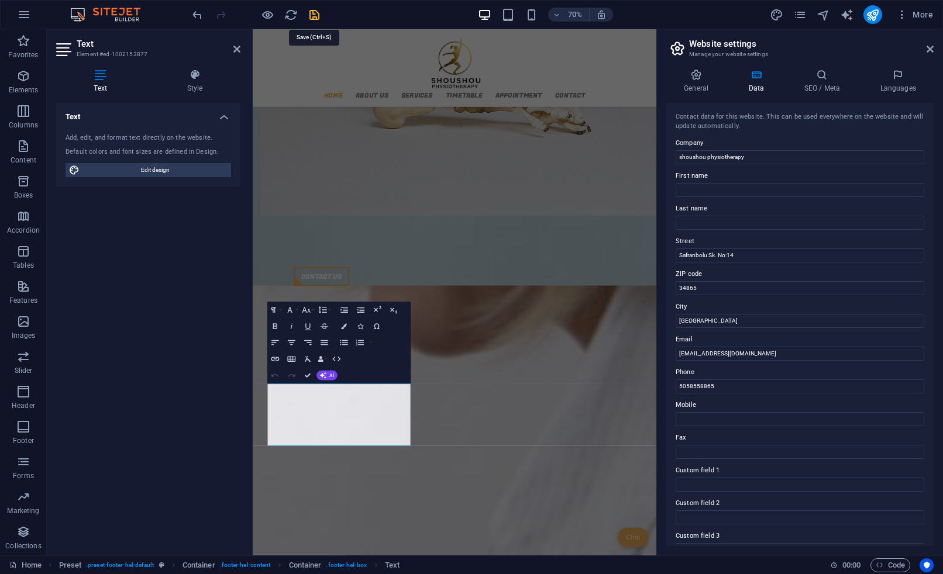
click at [315, 18] on icon "save" at bounding box center [314, 14] width 13 height 13
checkbox input "false"
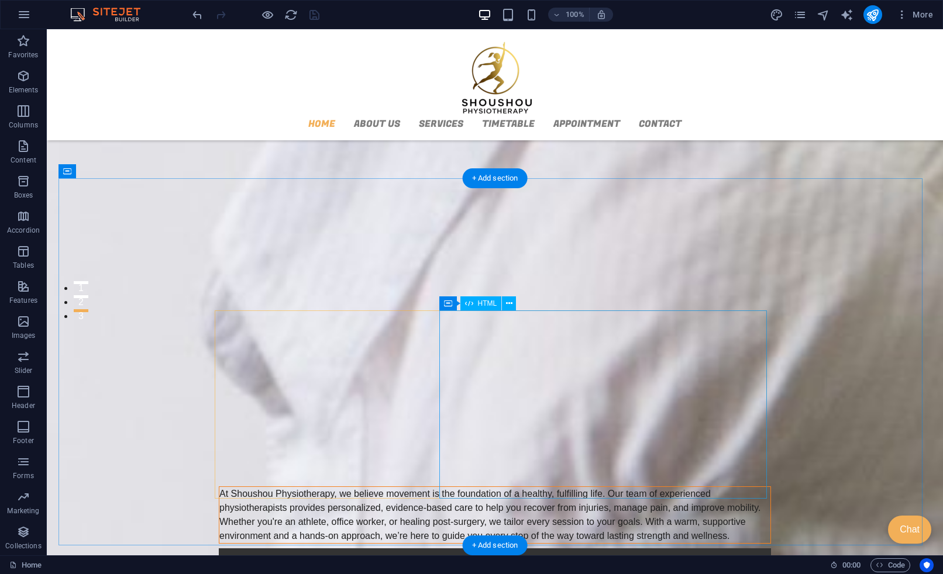
scroll to position [157, 0]
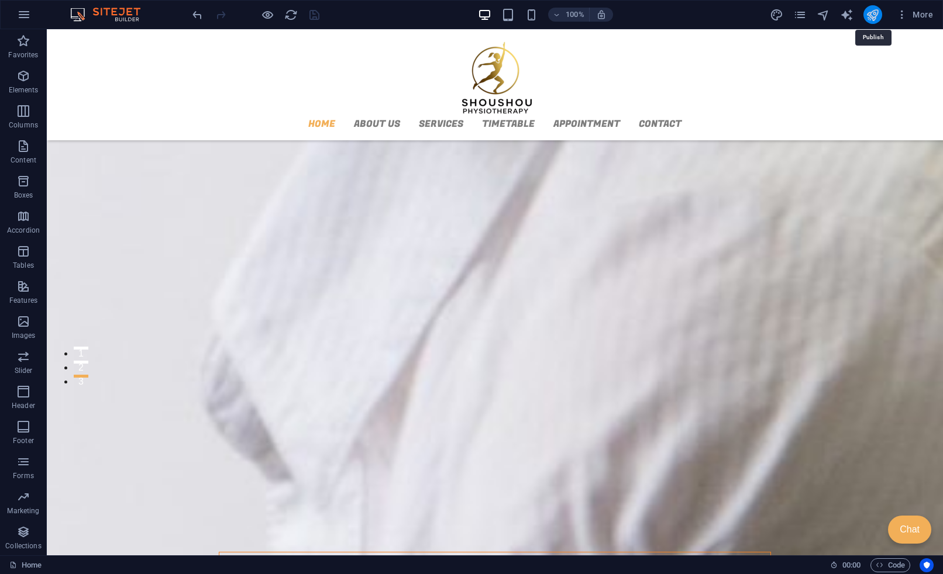
click at [873, 11] on icon "publish" at bounding box center [872, 14] width 13 height 13
